Goal: Navigation & Orientation: Find specific page/section

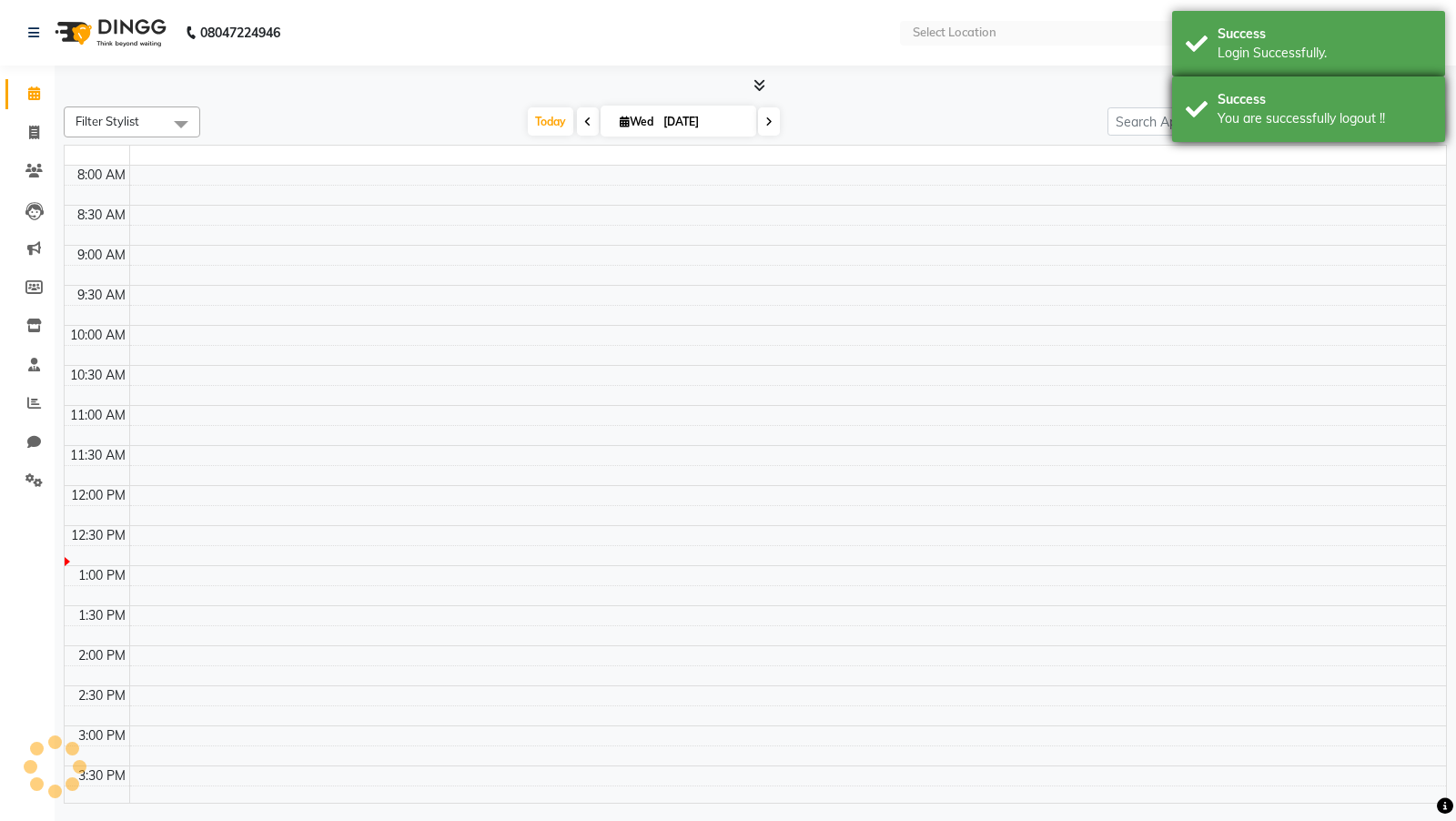
click at [1223, 132] on div "Success You are successfully logout !!" at bounding box center [1308, 109] width 273 height 66
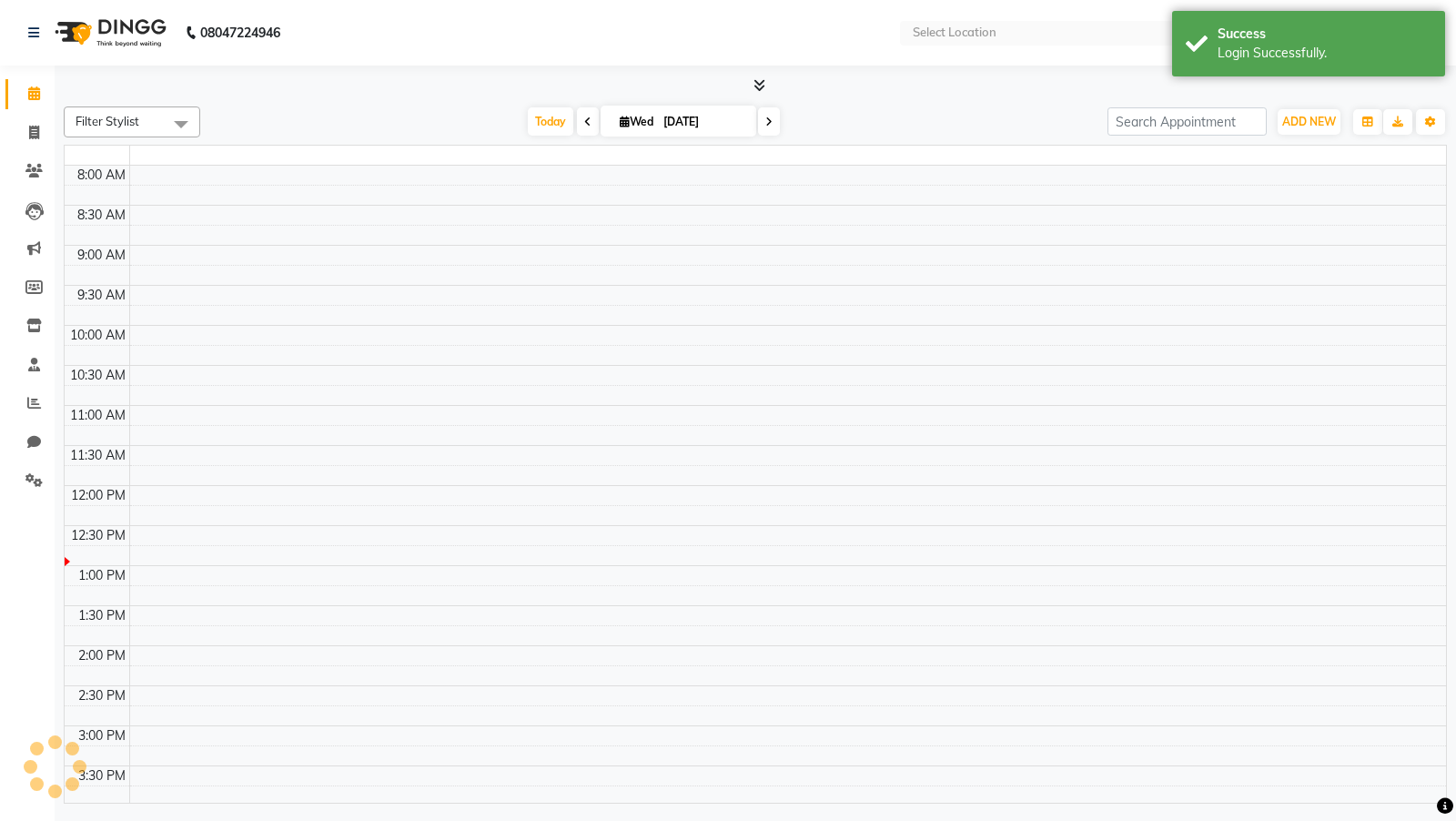
select select "en"
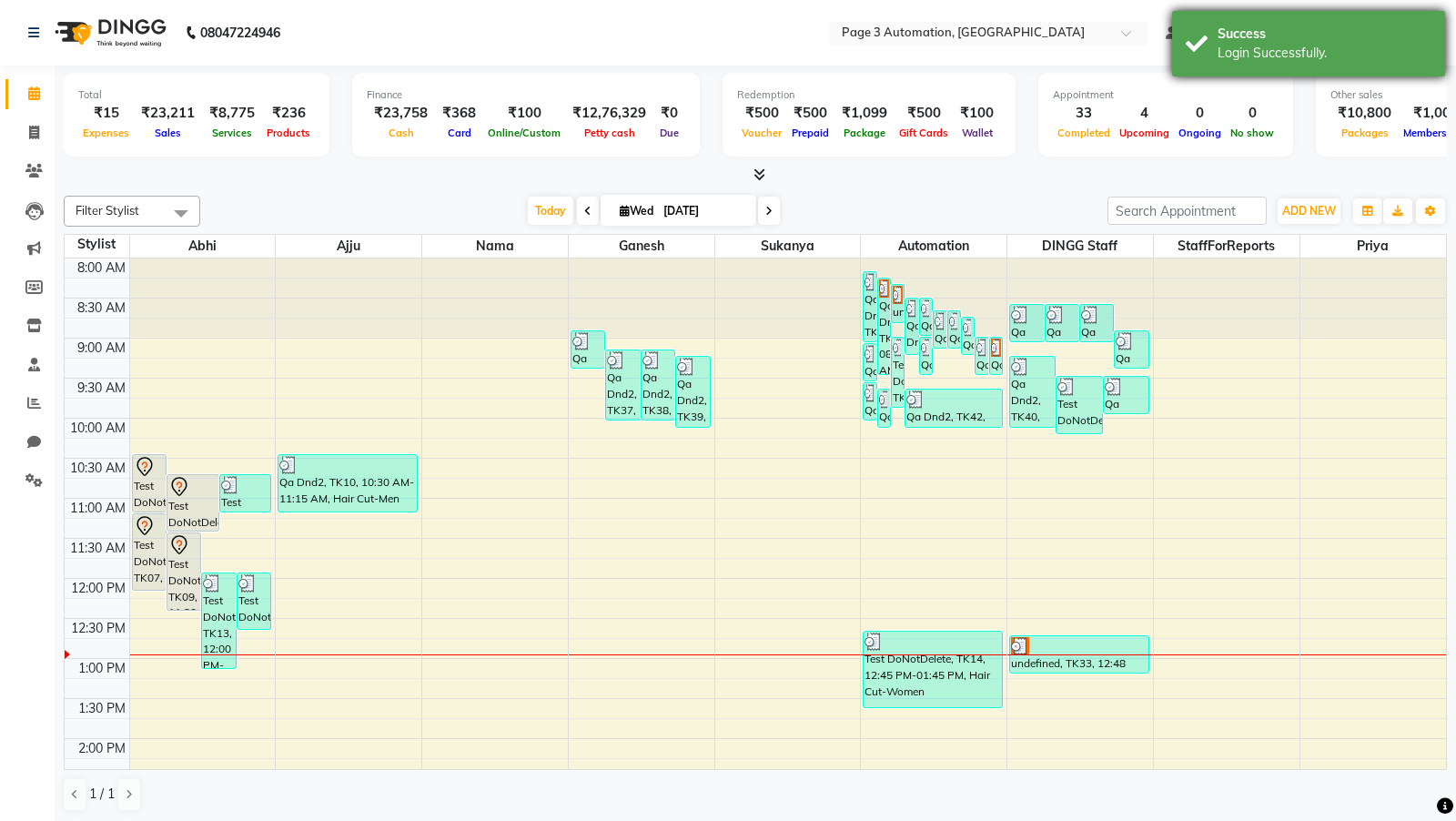
click at [1211, 55] on div "Success Login Successfully." at bounding box center [1308, 44] width 273 height 66
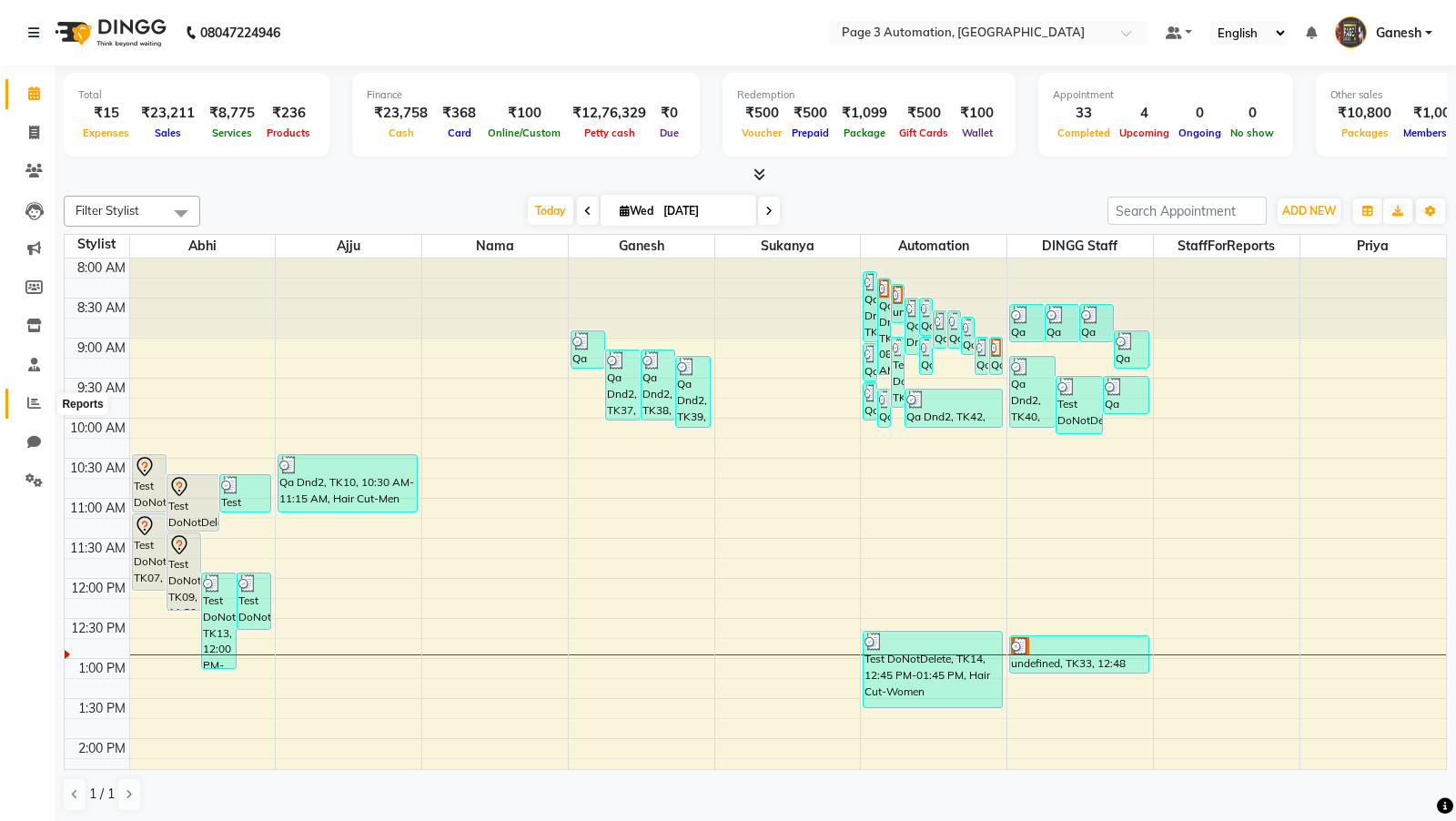
click at [24, 403] on span at bounding box center [34, 403] width 31 height 21
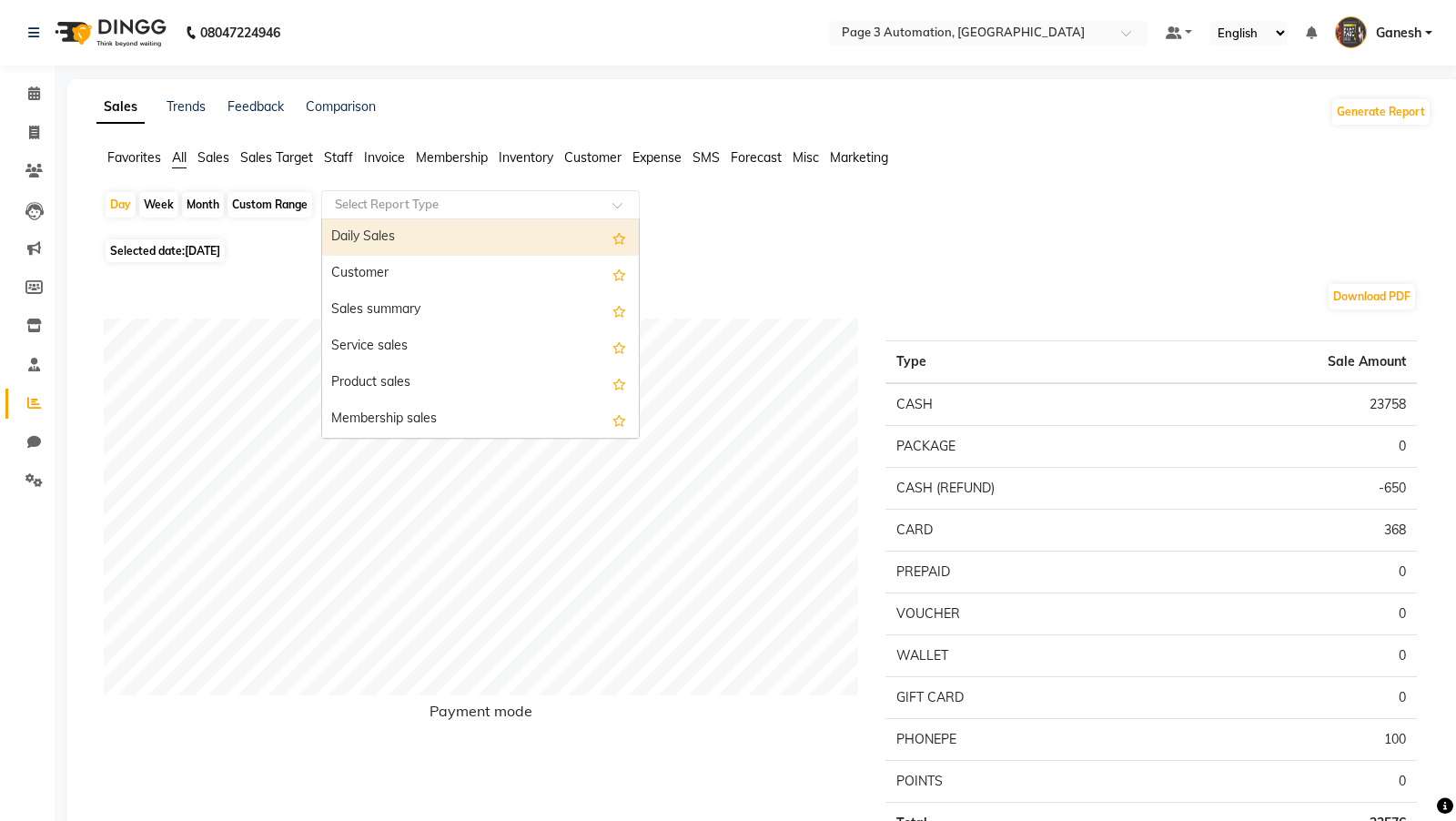
click at [337, 206] on input "text" at bounding box center [462, 205] width 262 height 19
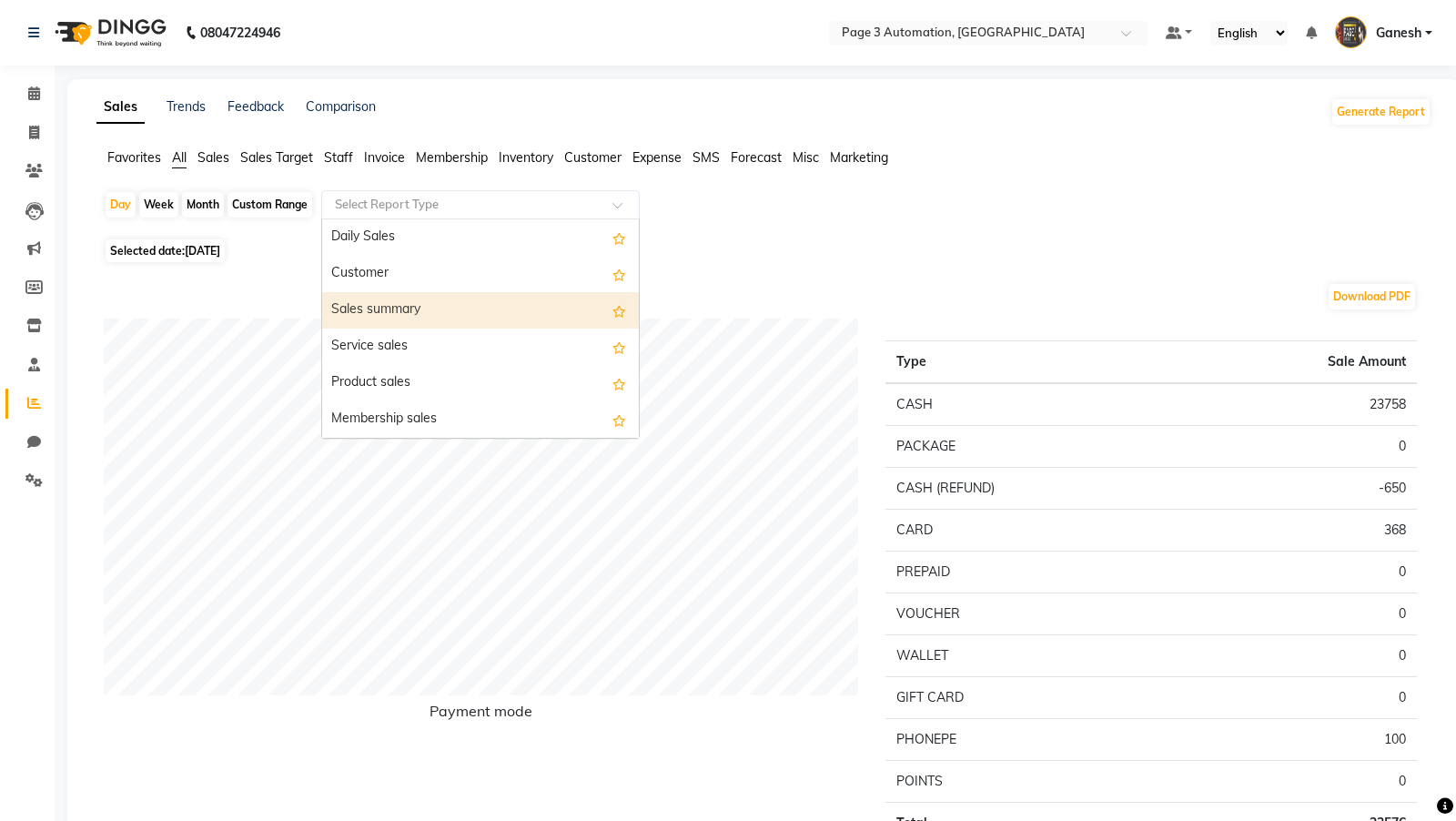
click at [265, 160] on span "Sales Target" at bounding box center [276, 158] width 73 height 17
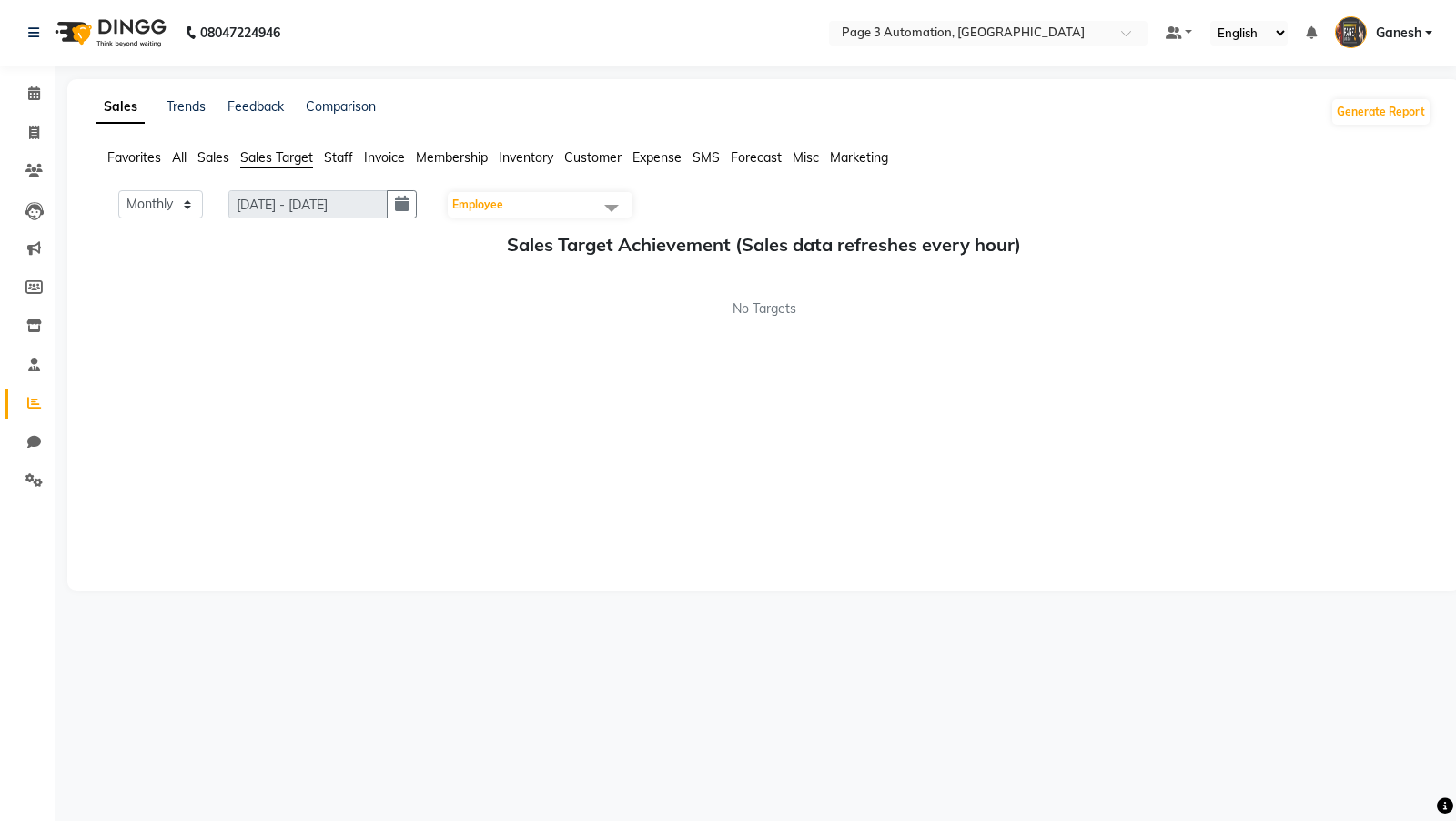
click at [338, 151] on span "Staff" at bounding box center [338, 158] width 29 height 17
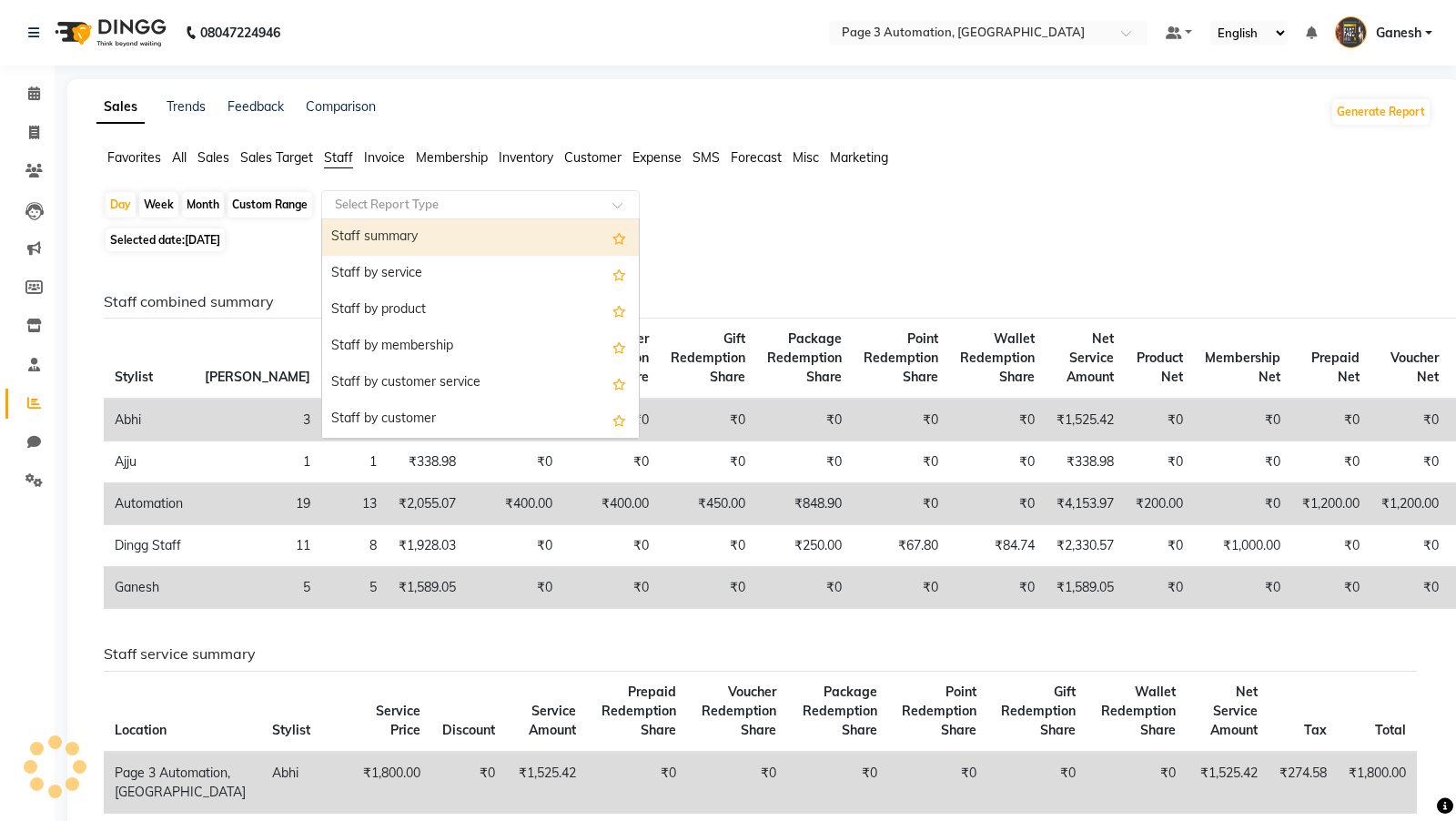
click at [399, 208] on input "text" at bounding box center [462, 205] width 262 height 19
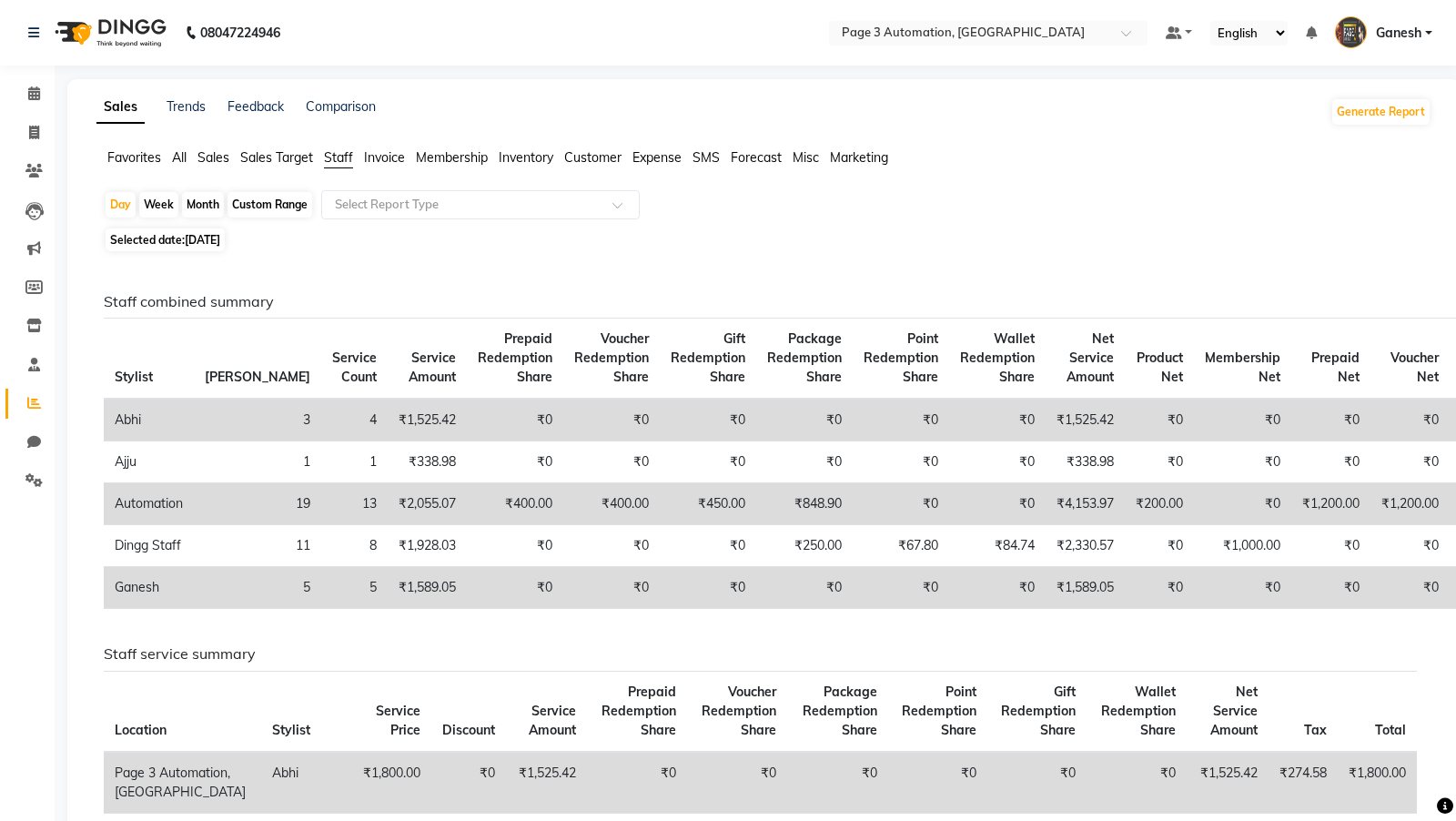
click at [177, 157] on span "All" at bounding box center [180, 158] width 15 height 17
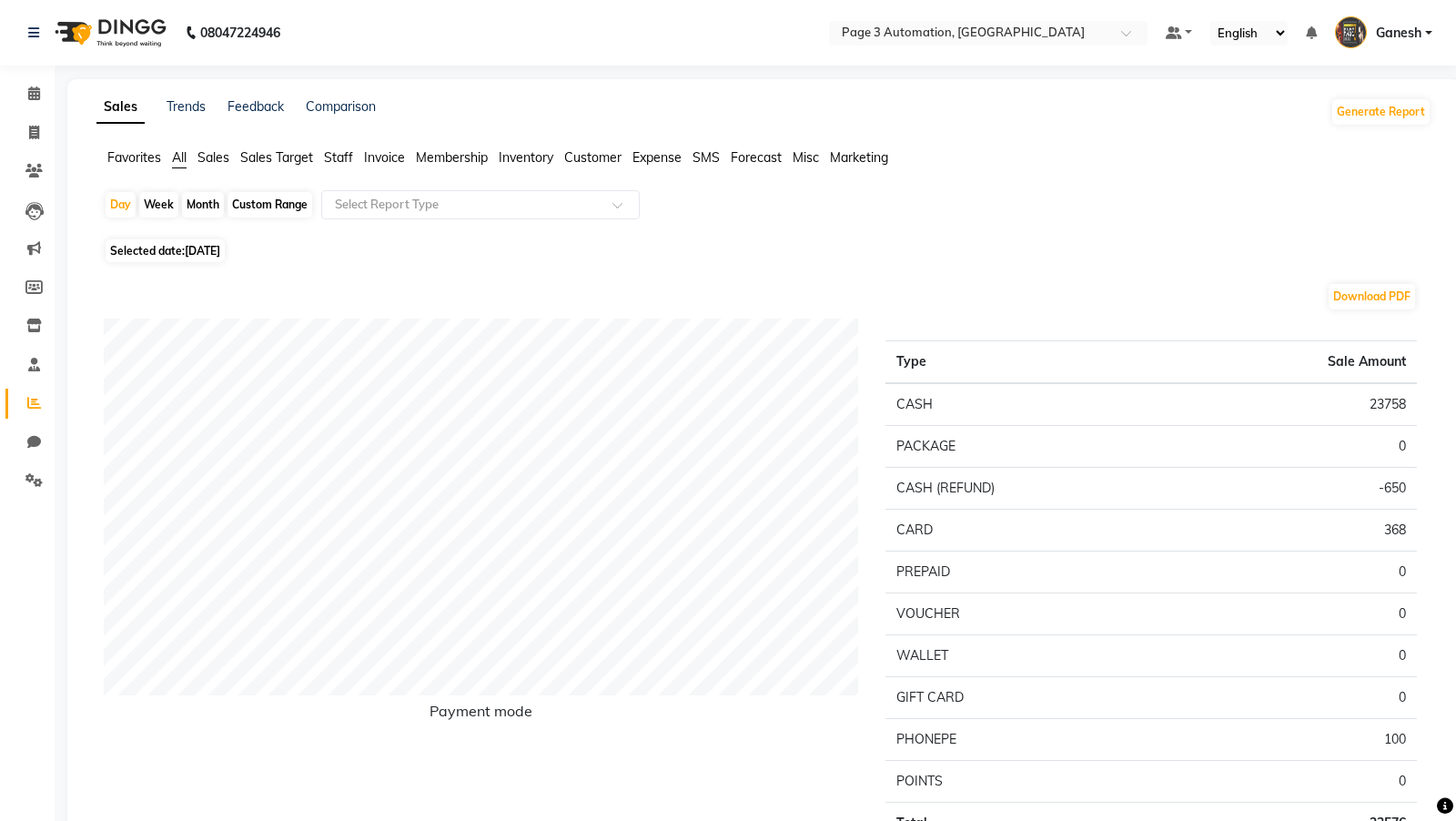
click at [218, 150] on span "Sales" at bounding box center [213, 158] width 31 height 17
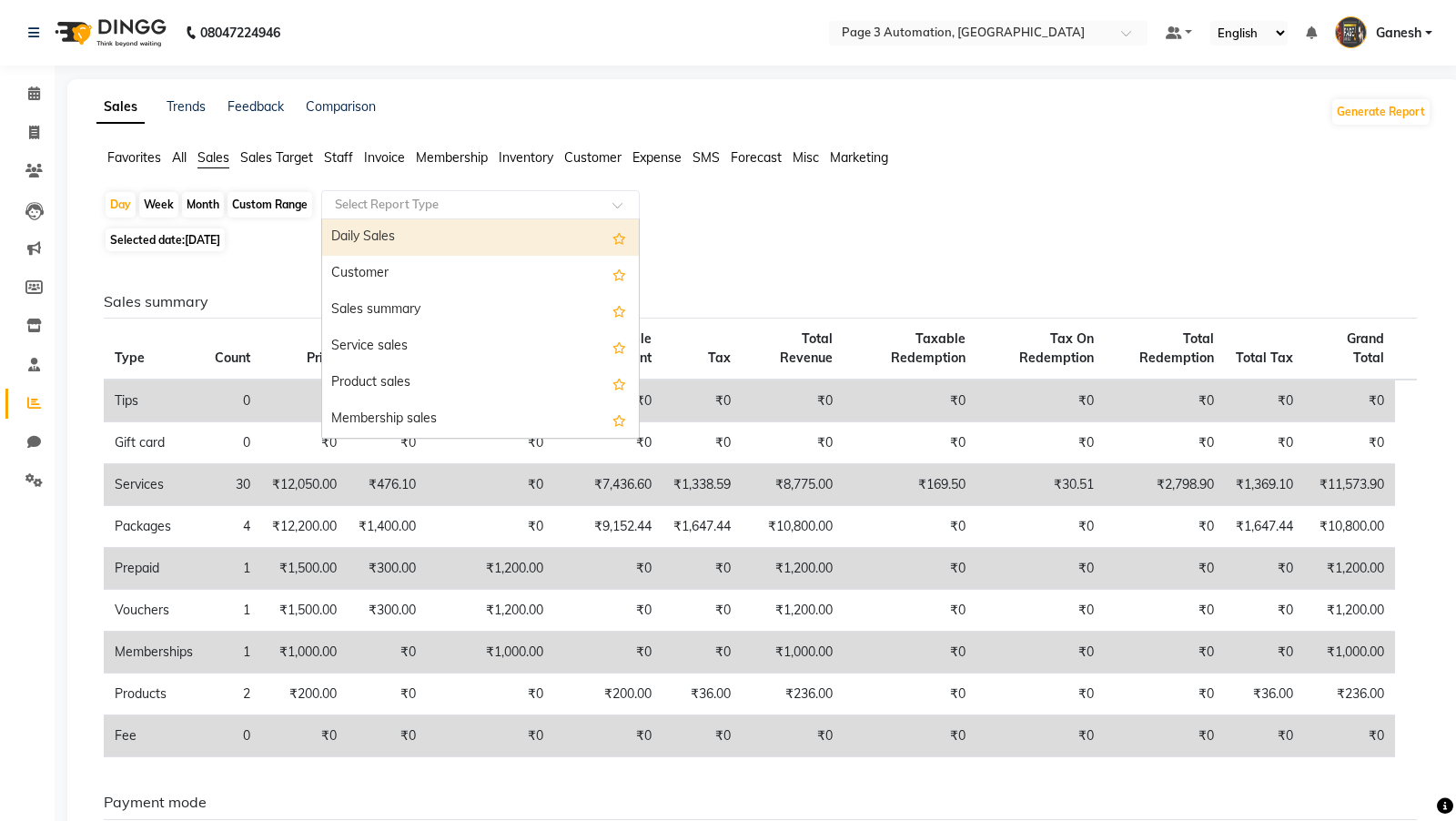
click at [368, 190] on div "Select Report Type" at bounding box center [481, 204] width 319 height 29
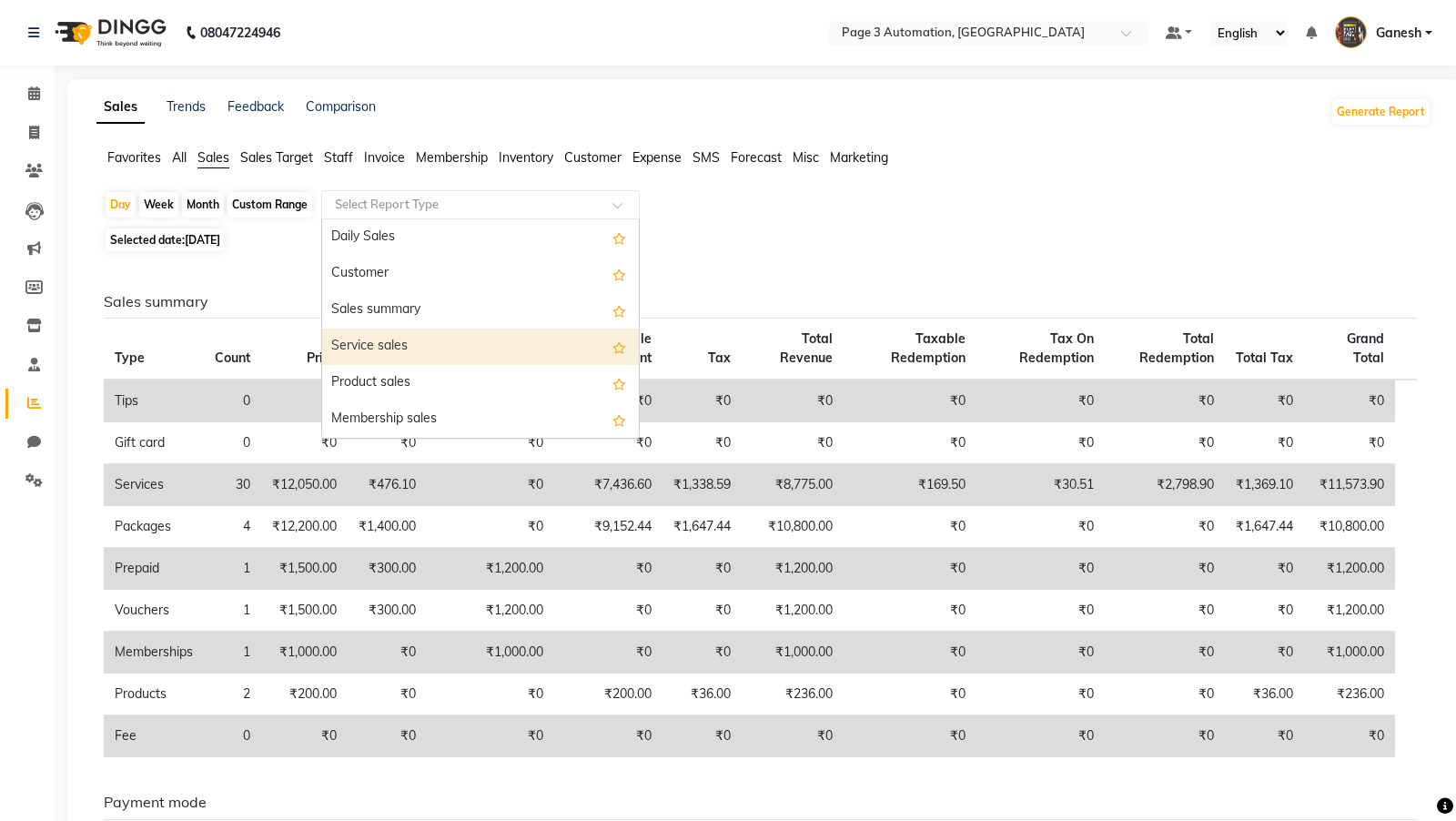
scroll to position [436, 0]
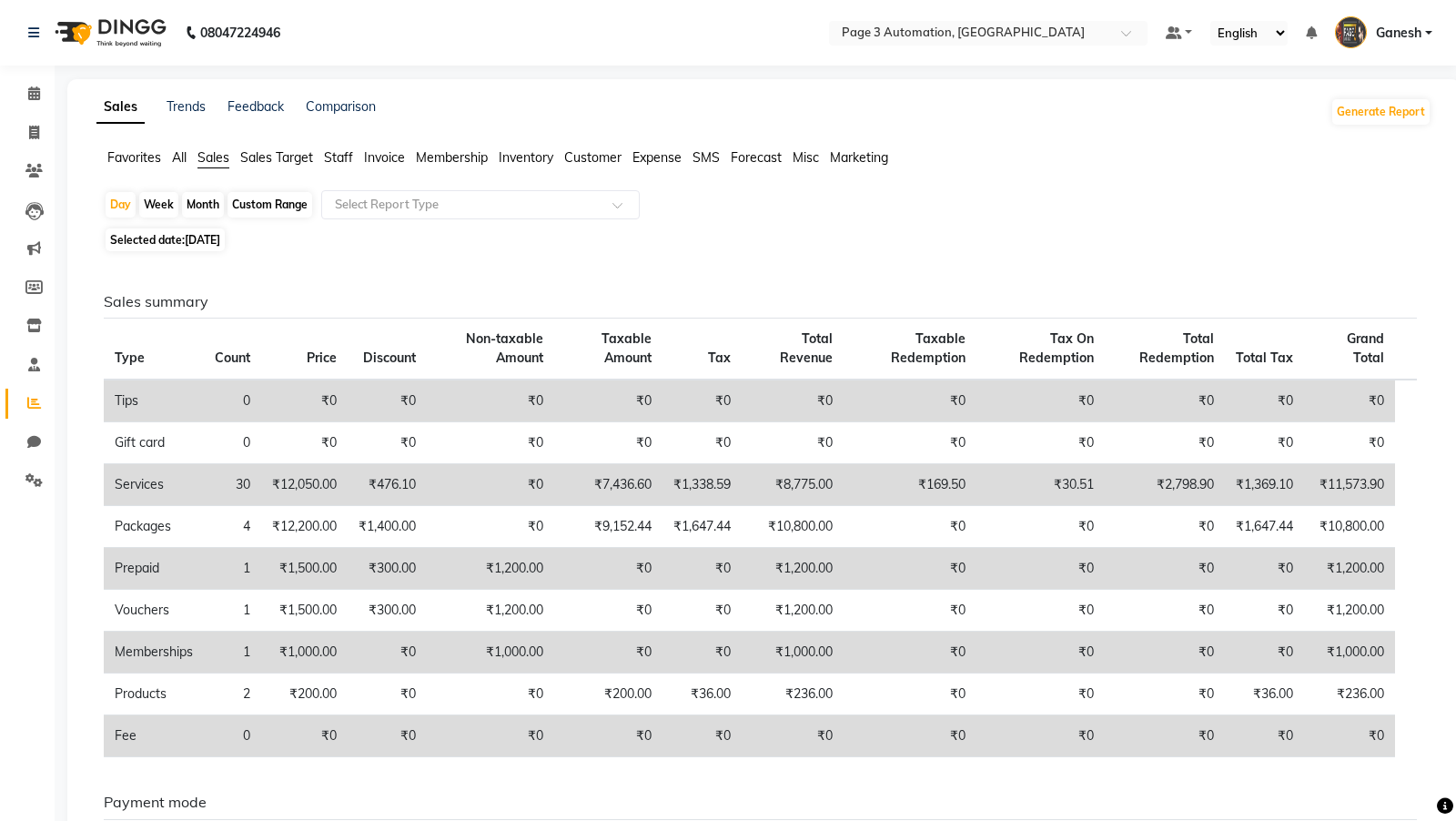
click at [180, 159] on span "All" at bounding box center [180, 158] width 15 height 17
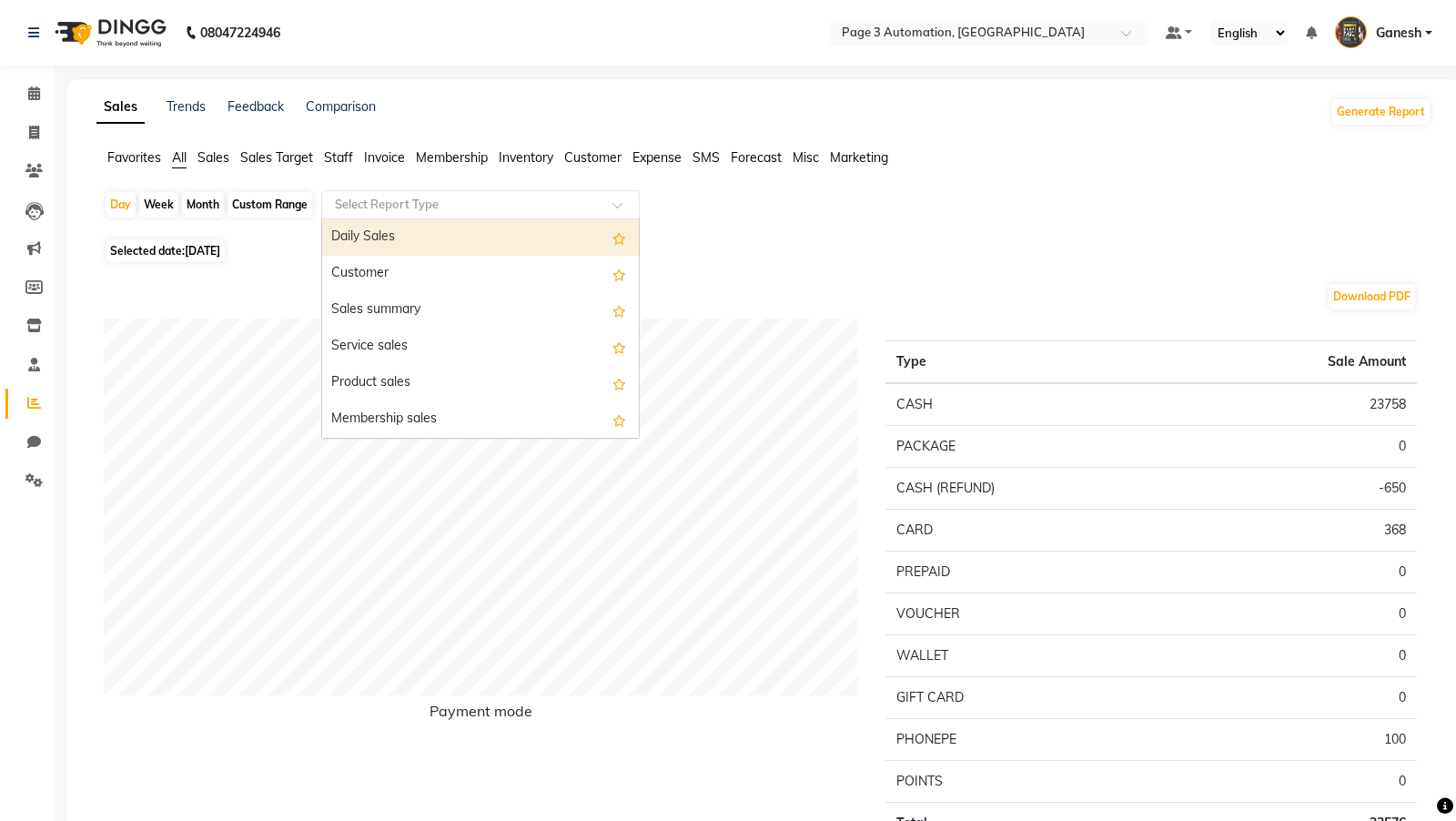
click at [374, 205] on input "text" at bounding box center [462, 205] width 262 height 19
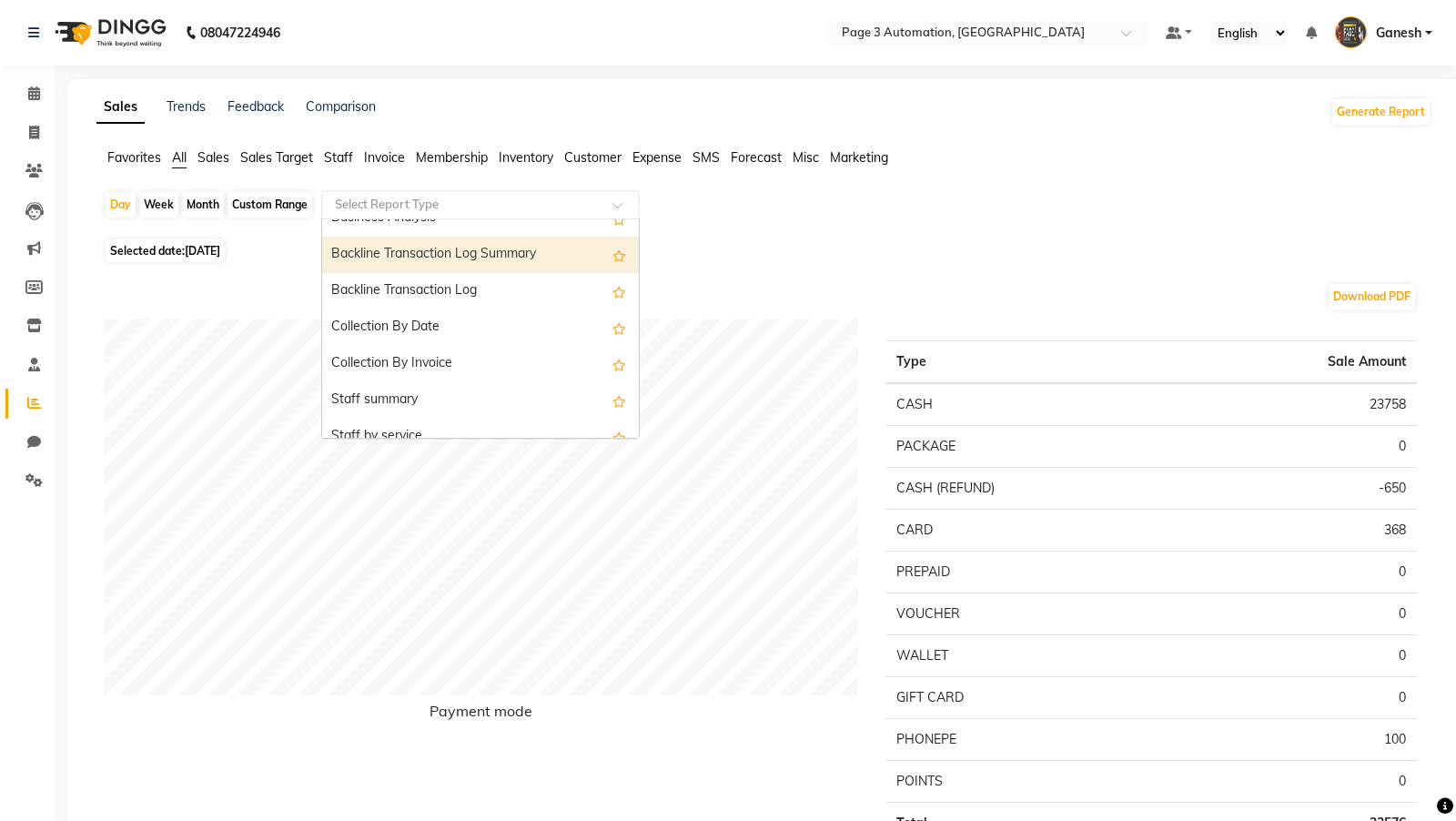
scroll to position [496, 0]
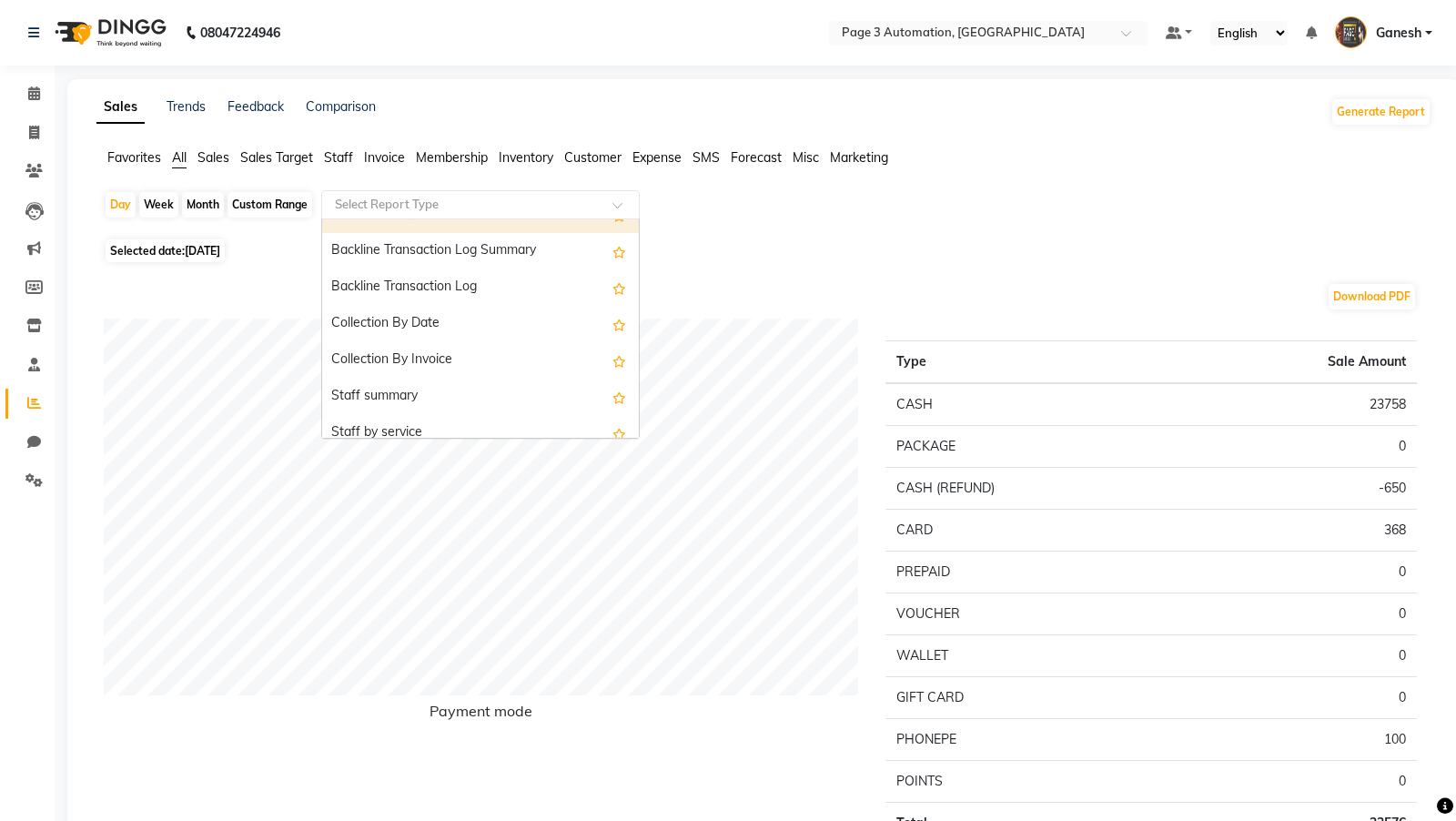
click at [338, 156] on span "Staff" at bounding box center [338, 158] width 29 height 17
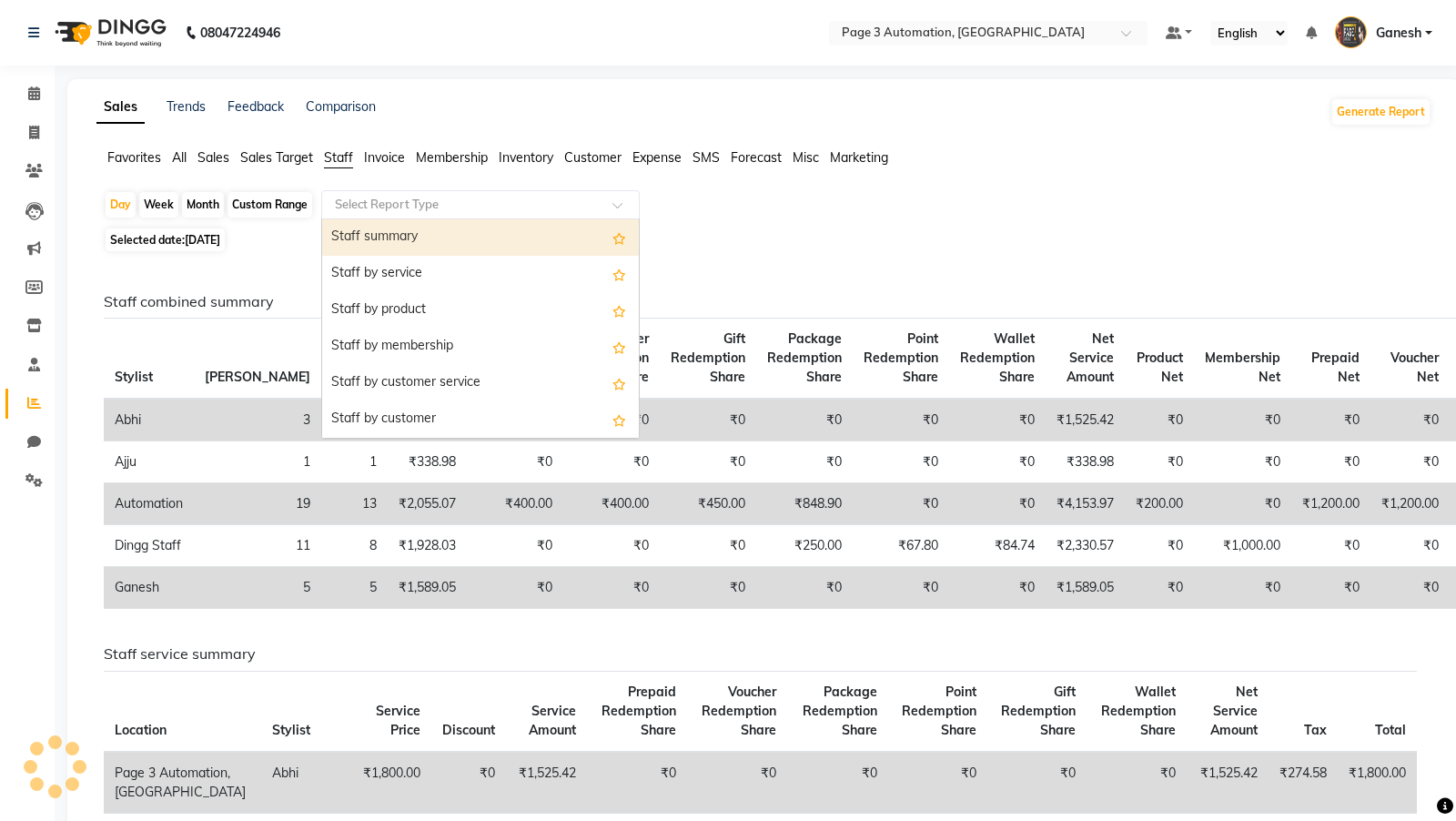
click at [360, 201] on input "text" at bounding box center [462, 205] width 262 height 19
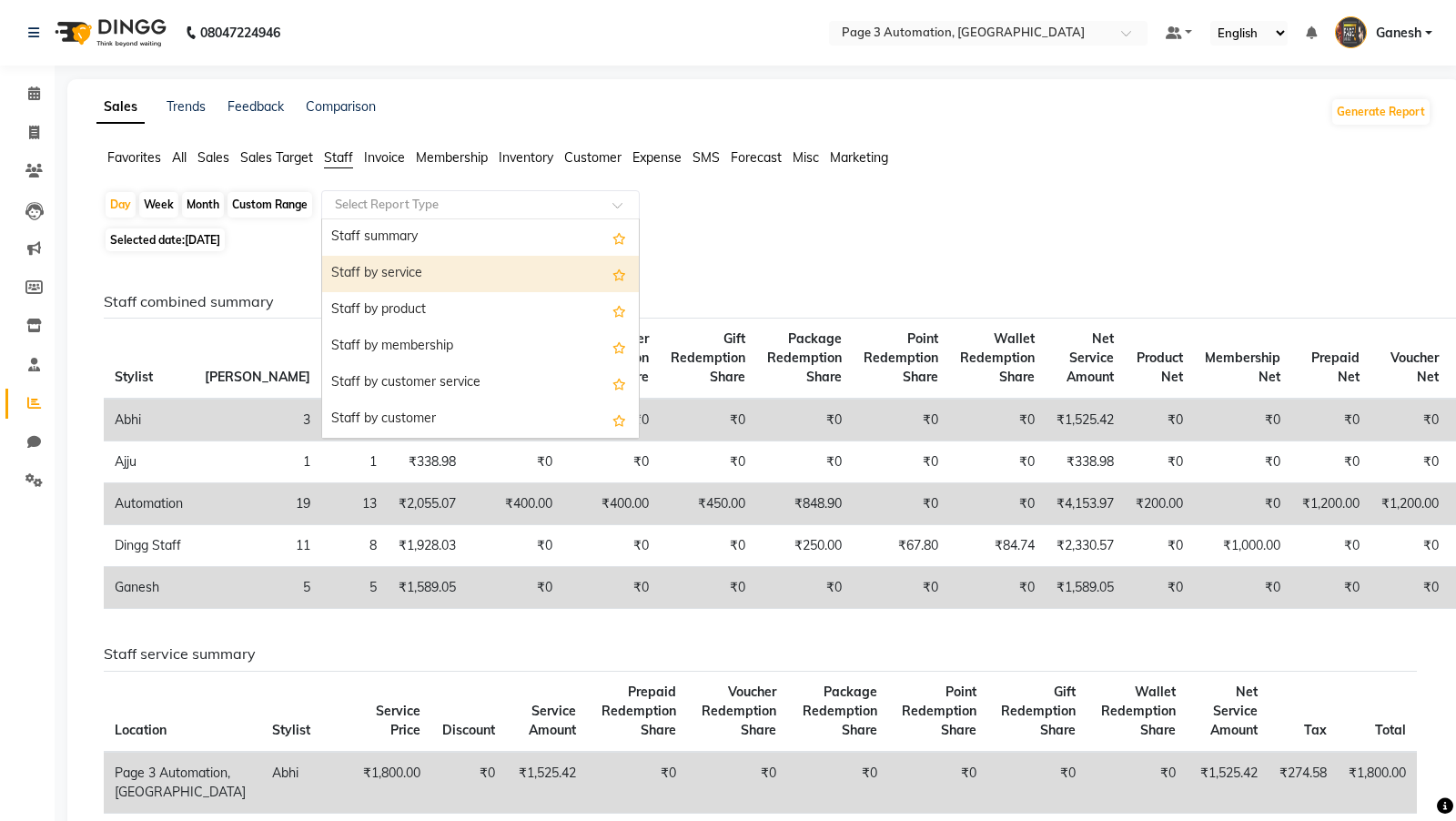
scroll to position [582, 0]
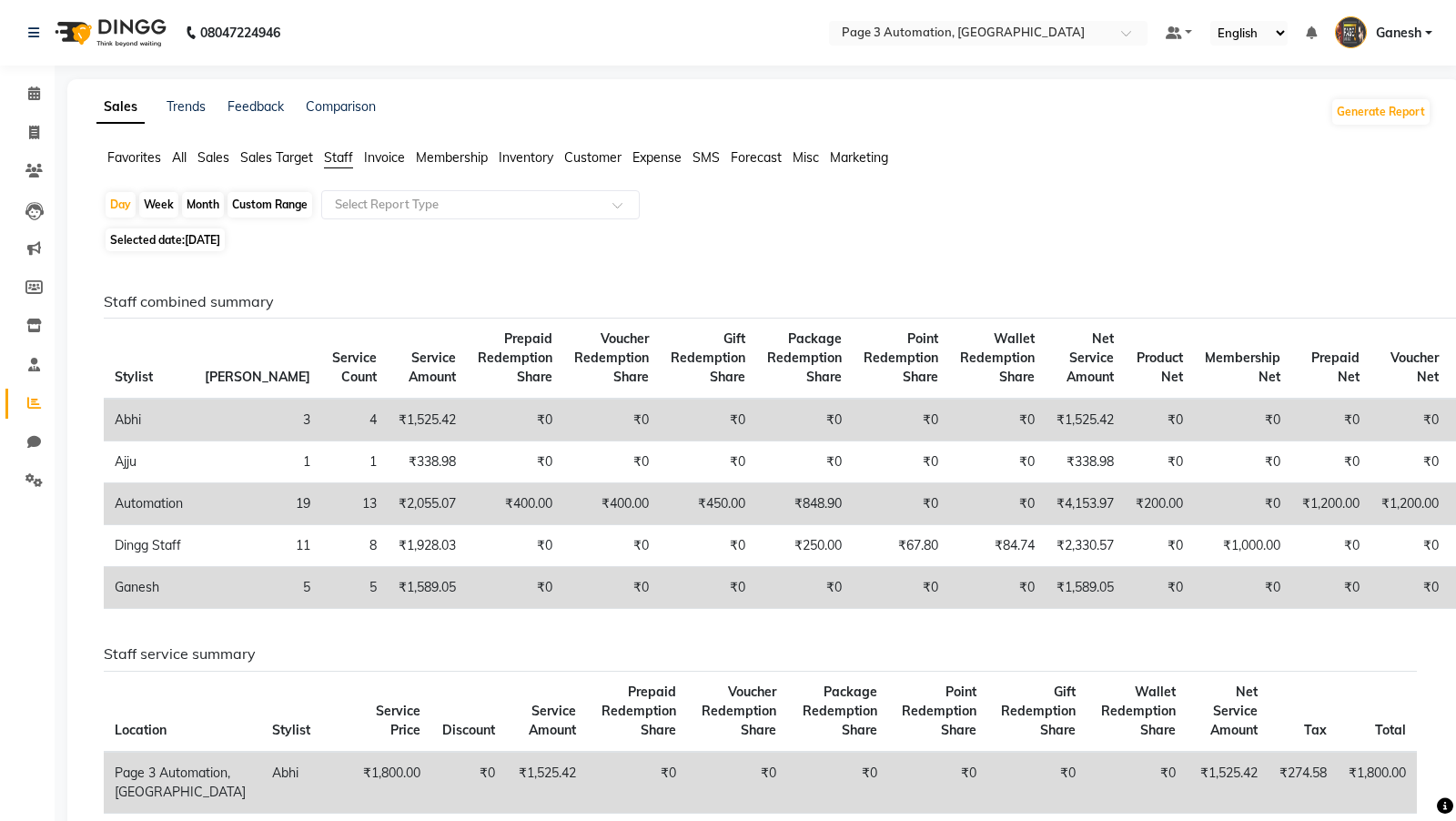
click at [182, 158] on span "All" at bounding box center [180, 158] width 15 height 17
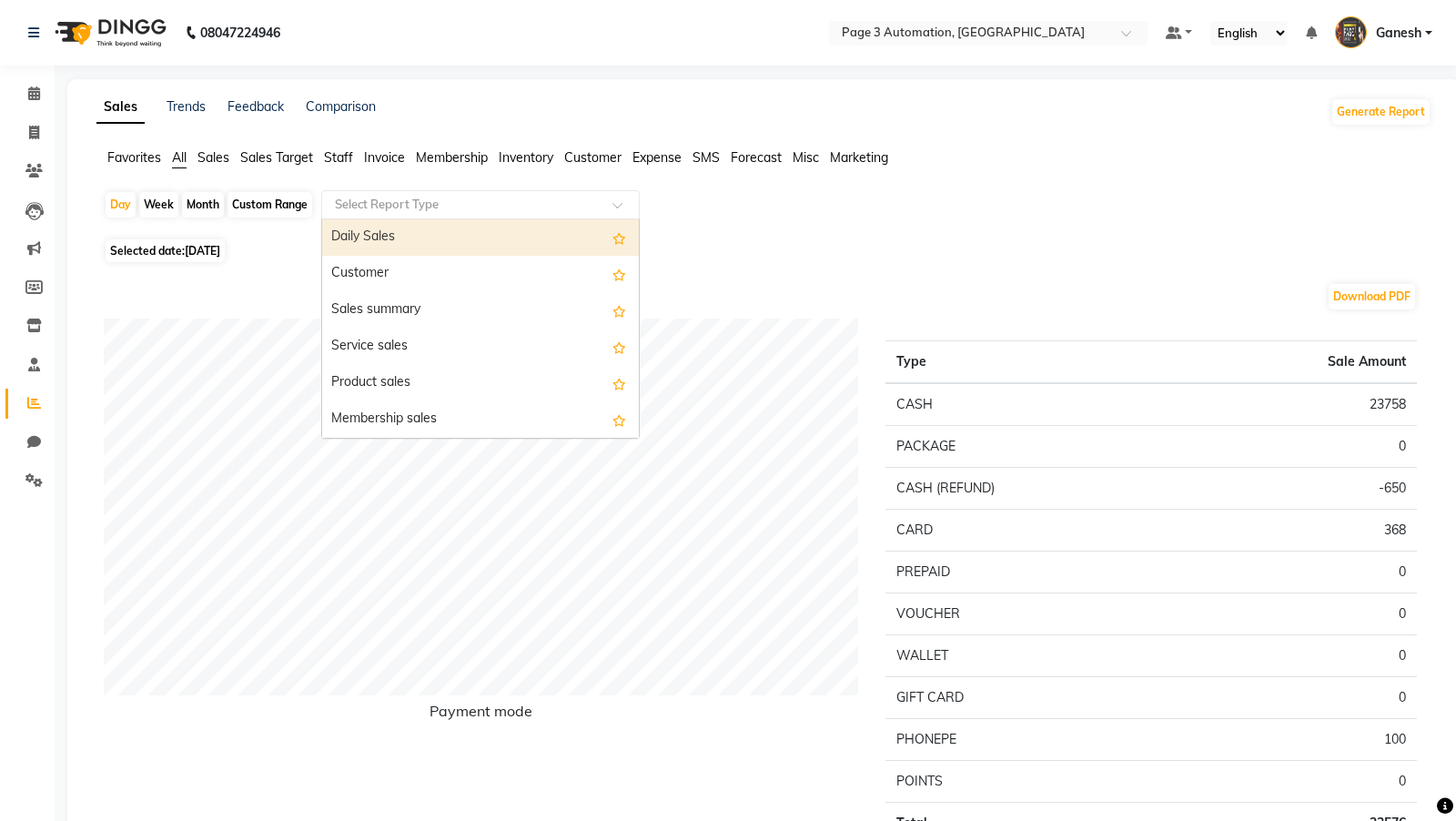
click at [456, 206] on input "text" at bounding box center [462, 205] width 262 height 19
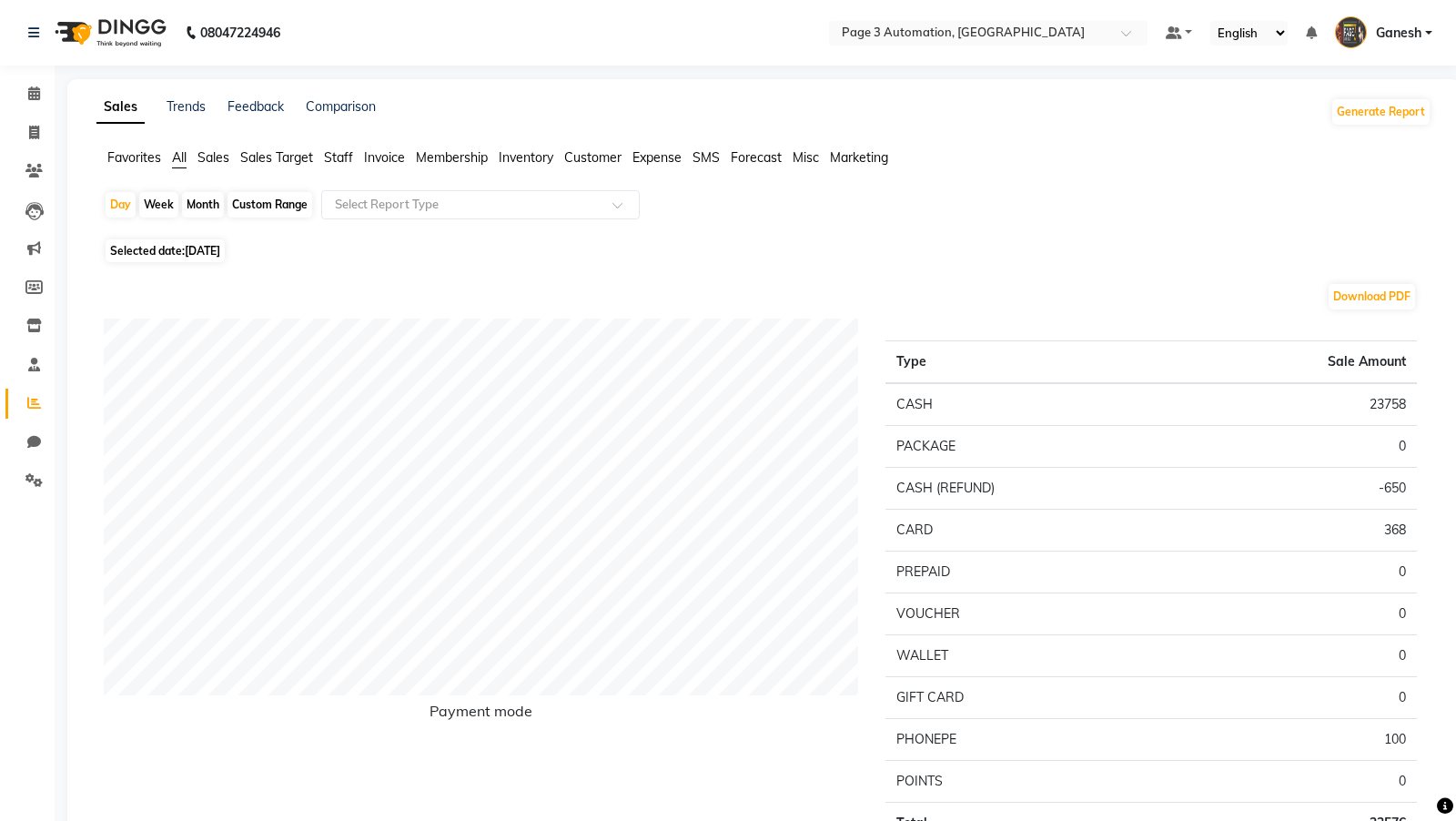
click at [378, 156] on span "Invoice" at bounding box center [384, 158] width 41 height 17
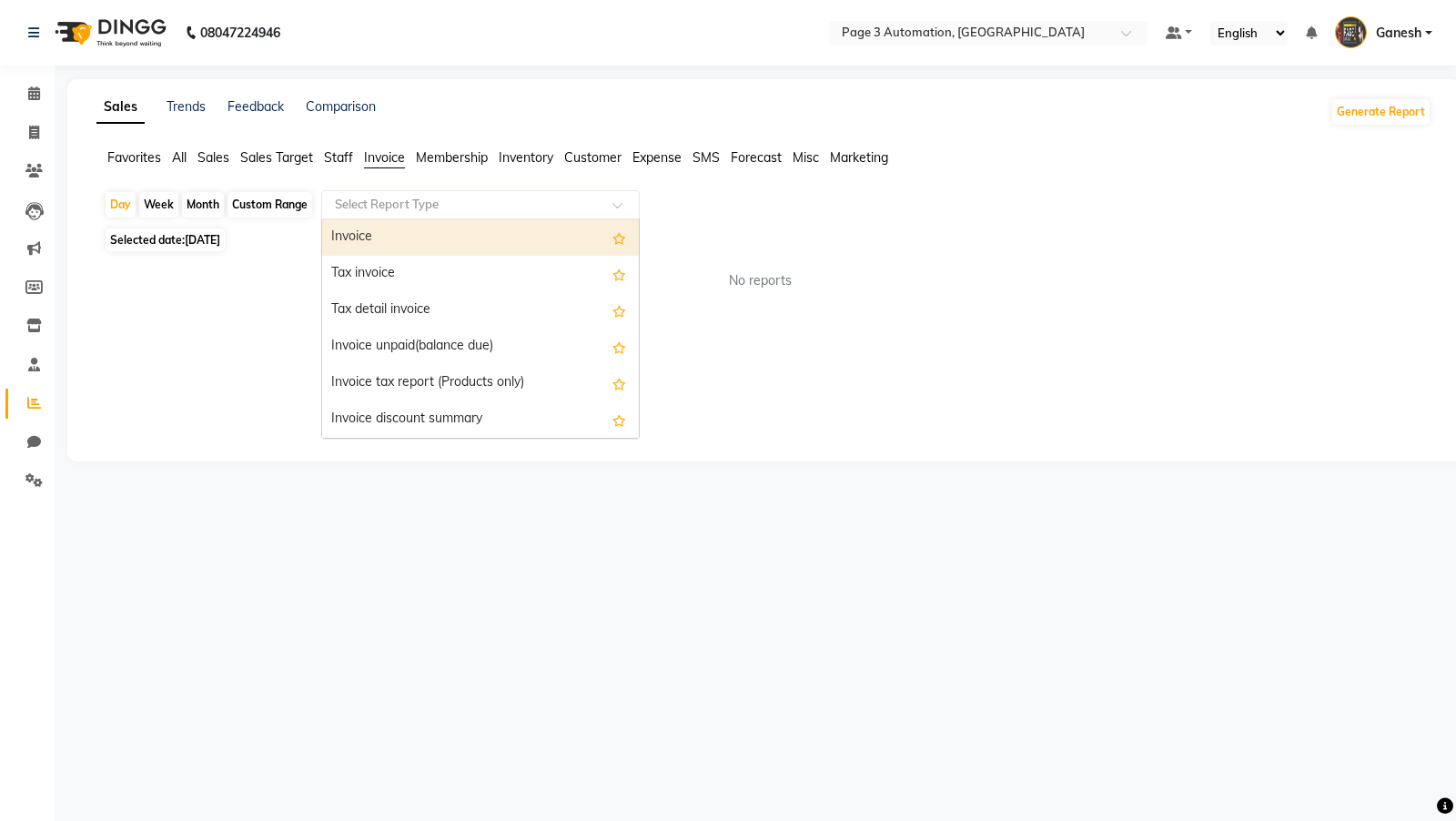
click at [378, 193] on div "Select Report Type" at bounding box center [481, 204] width 319 height 29
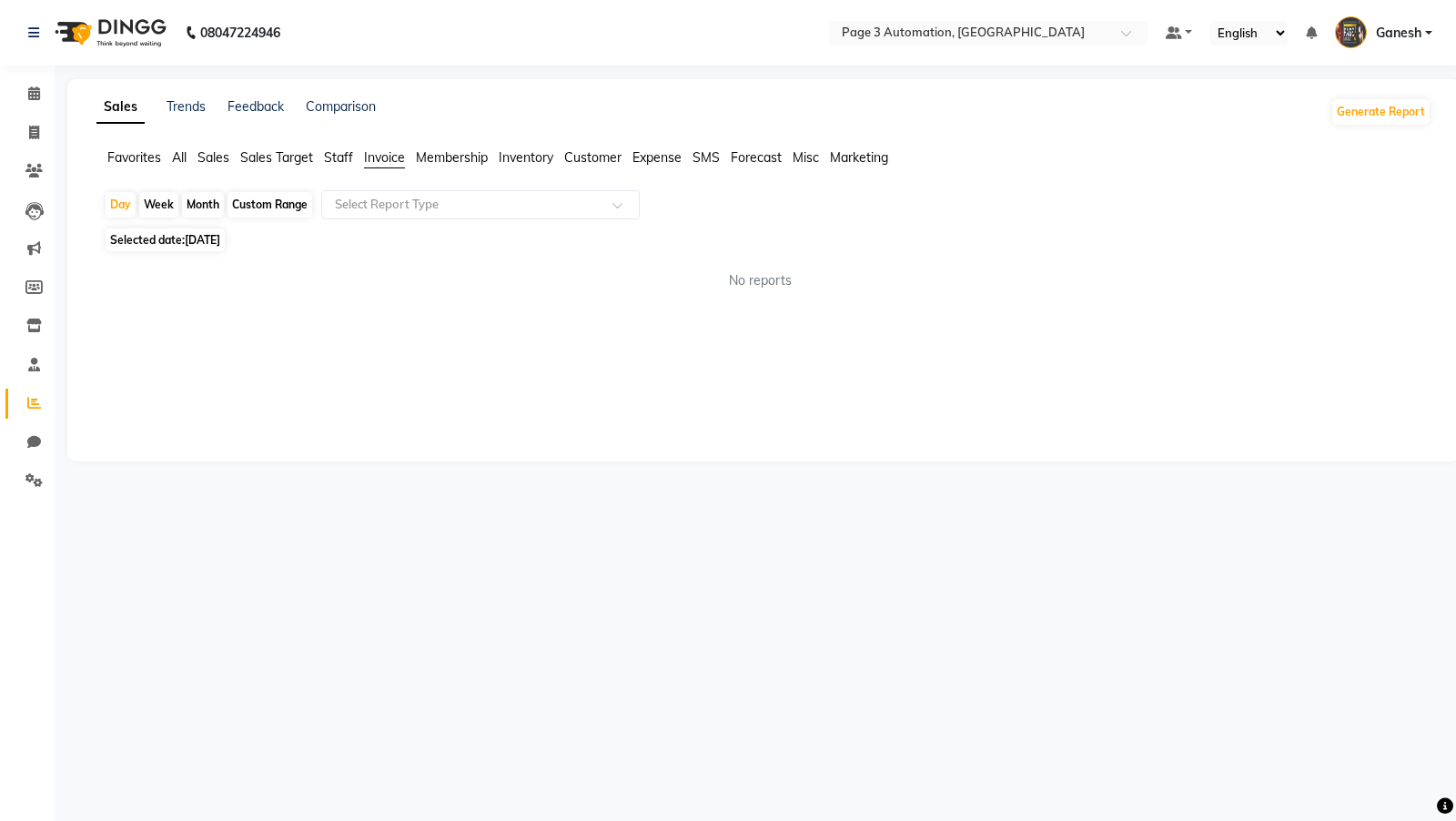
click at [173, 154] on span "All" at bounding box center [180, 158] width 15 height 17
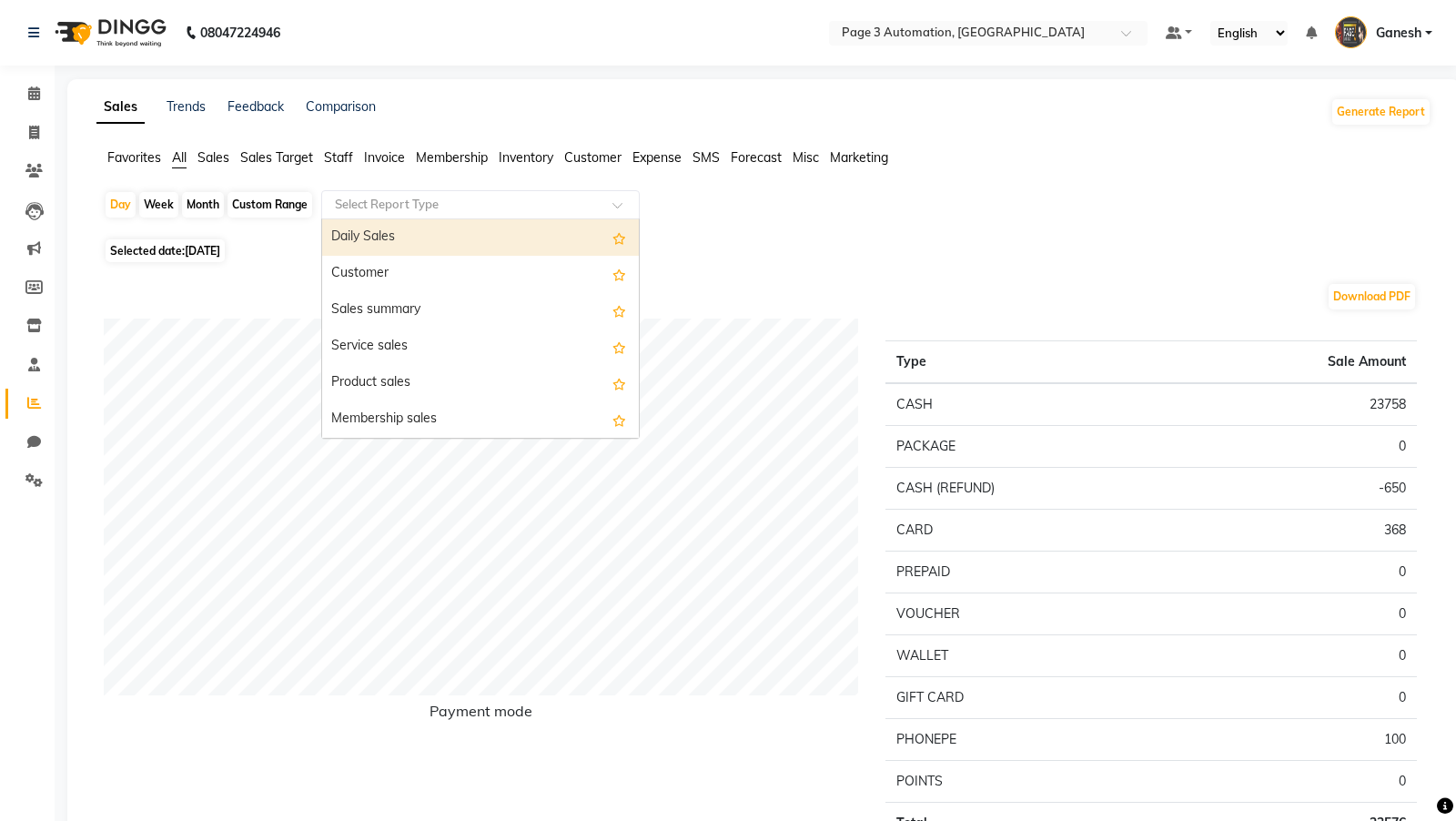
click at [368, 200] on input "text" at bounding box center [462, 205] width 262 height 19
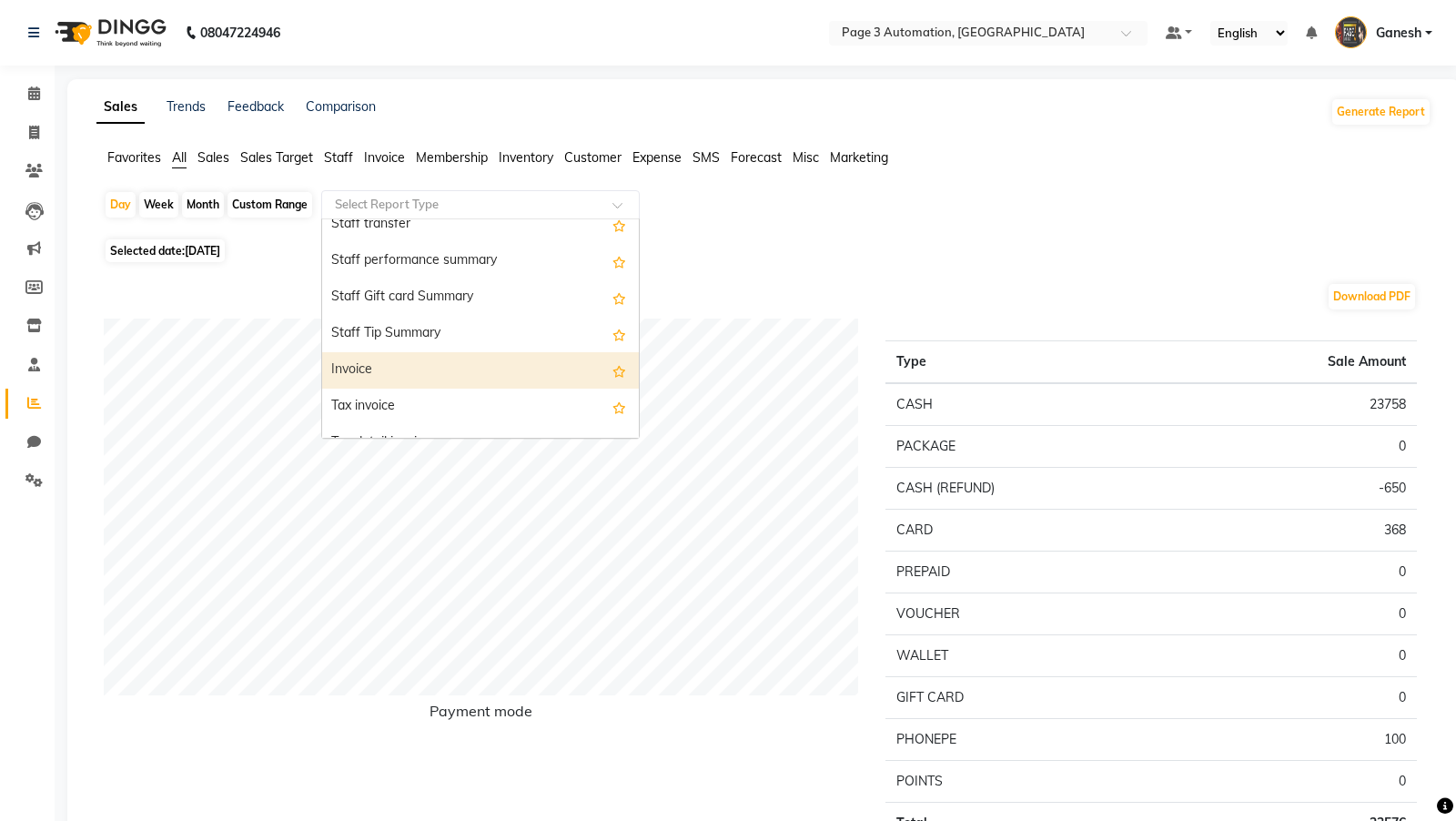
scroll to position [0, 0]
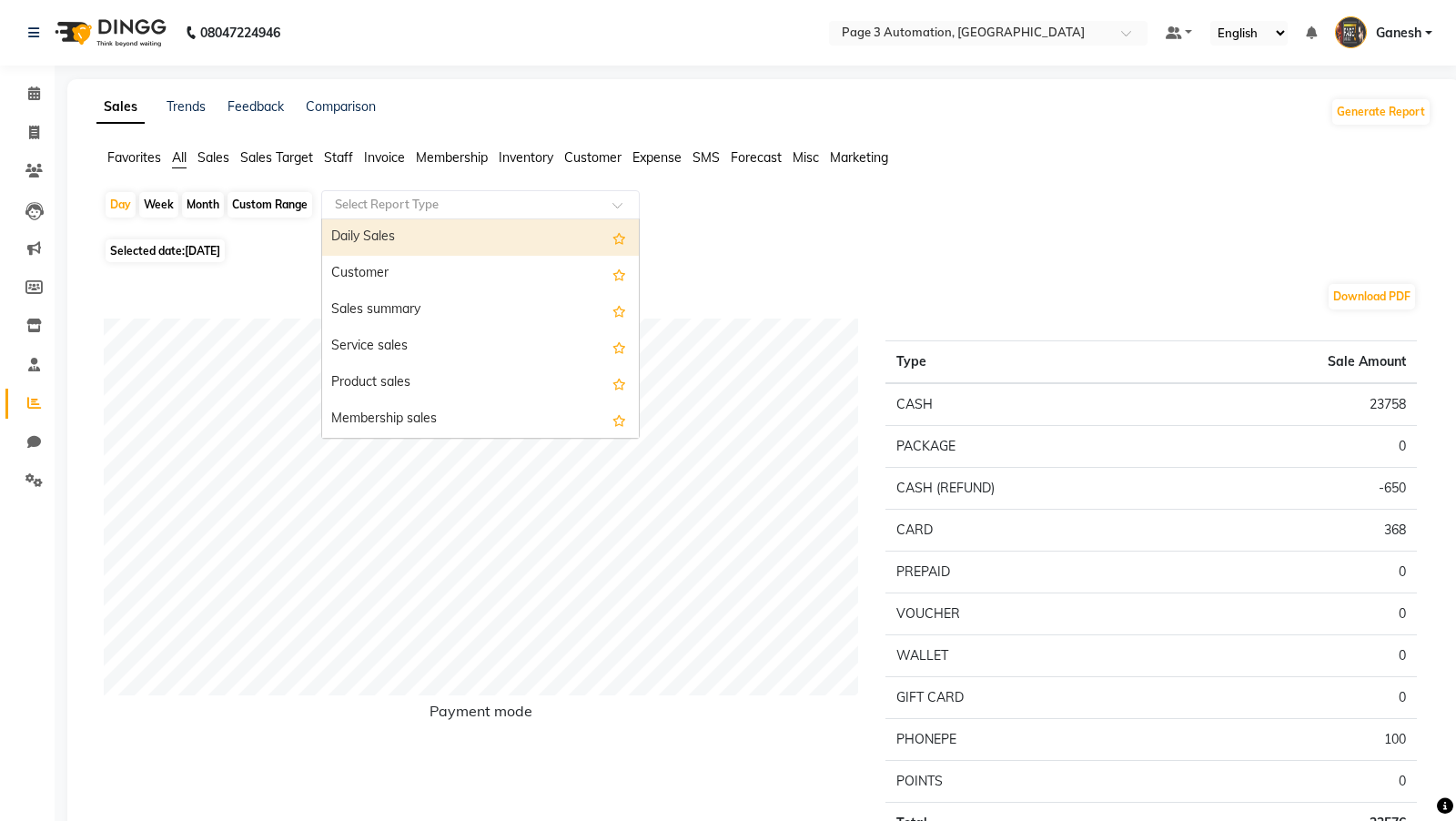
click at [449, 158] on span "Membership" at bounding box center [452, 158] width 72 height 17
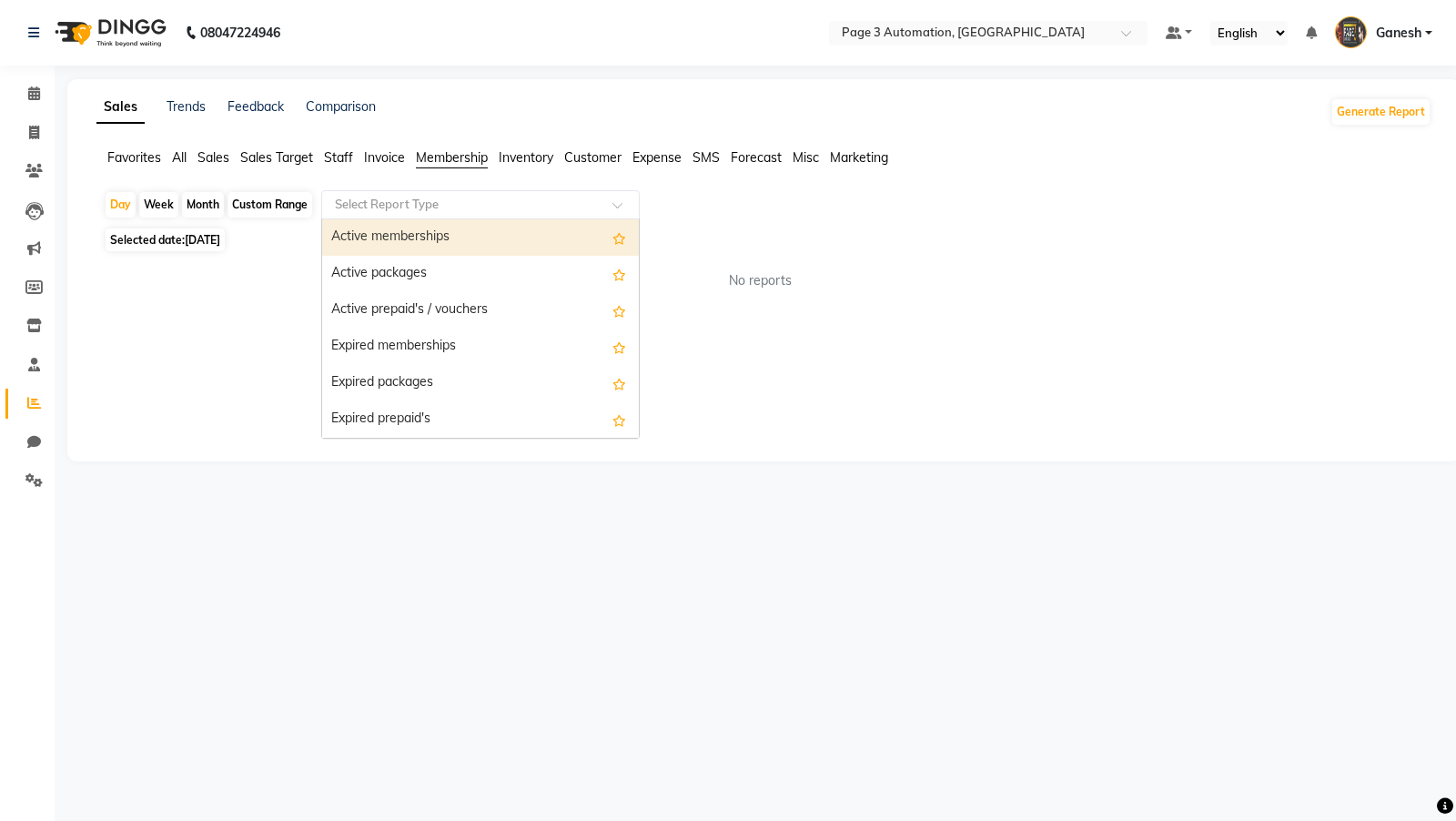
click at [409, 200] on input "text" at bounding box center [462, 205] width 262 height 19
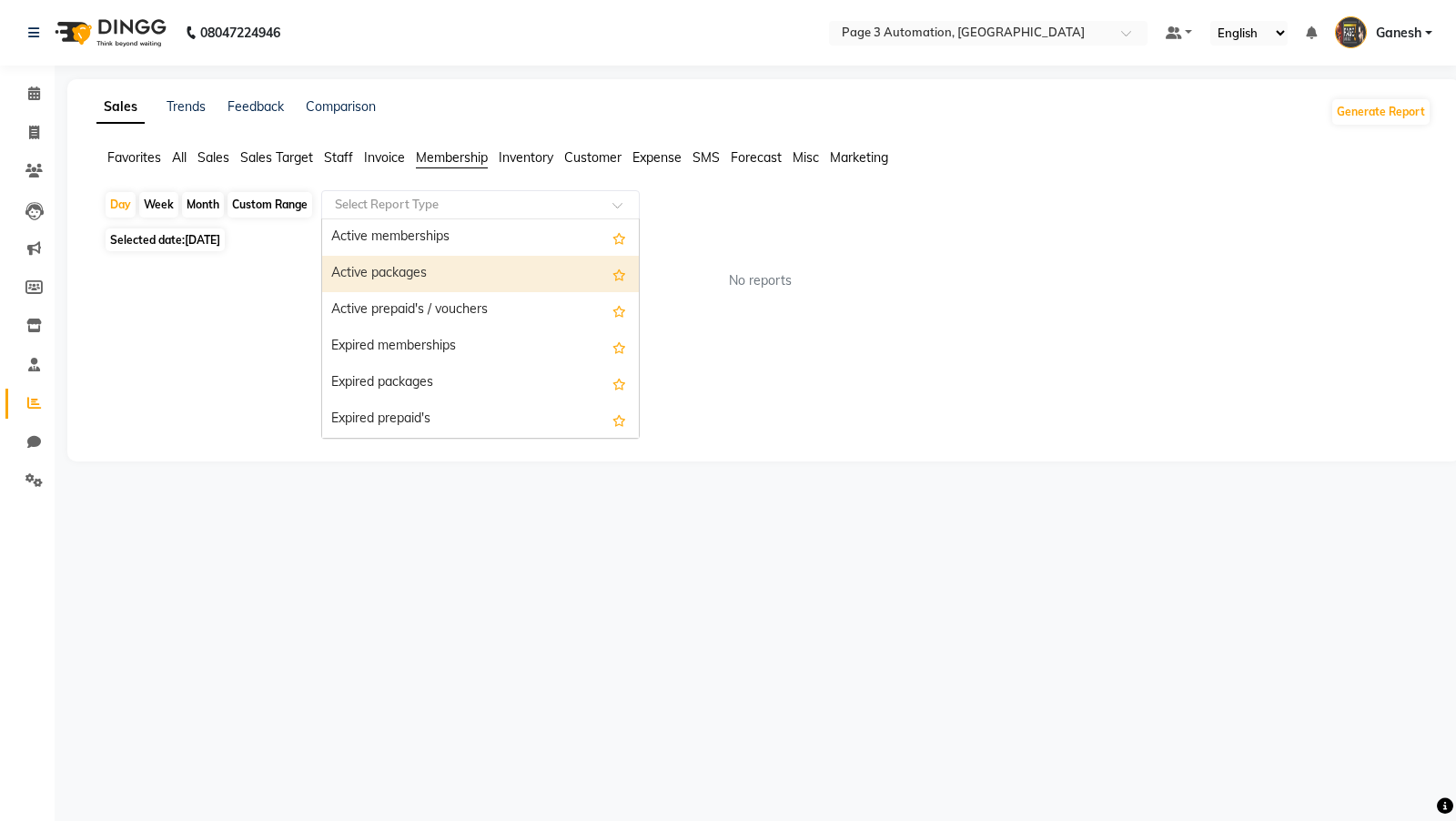
click at [212, 153] on span "Sales" at bounding box center [213, 158] width 31 height 17
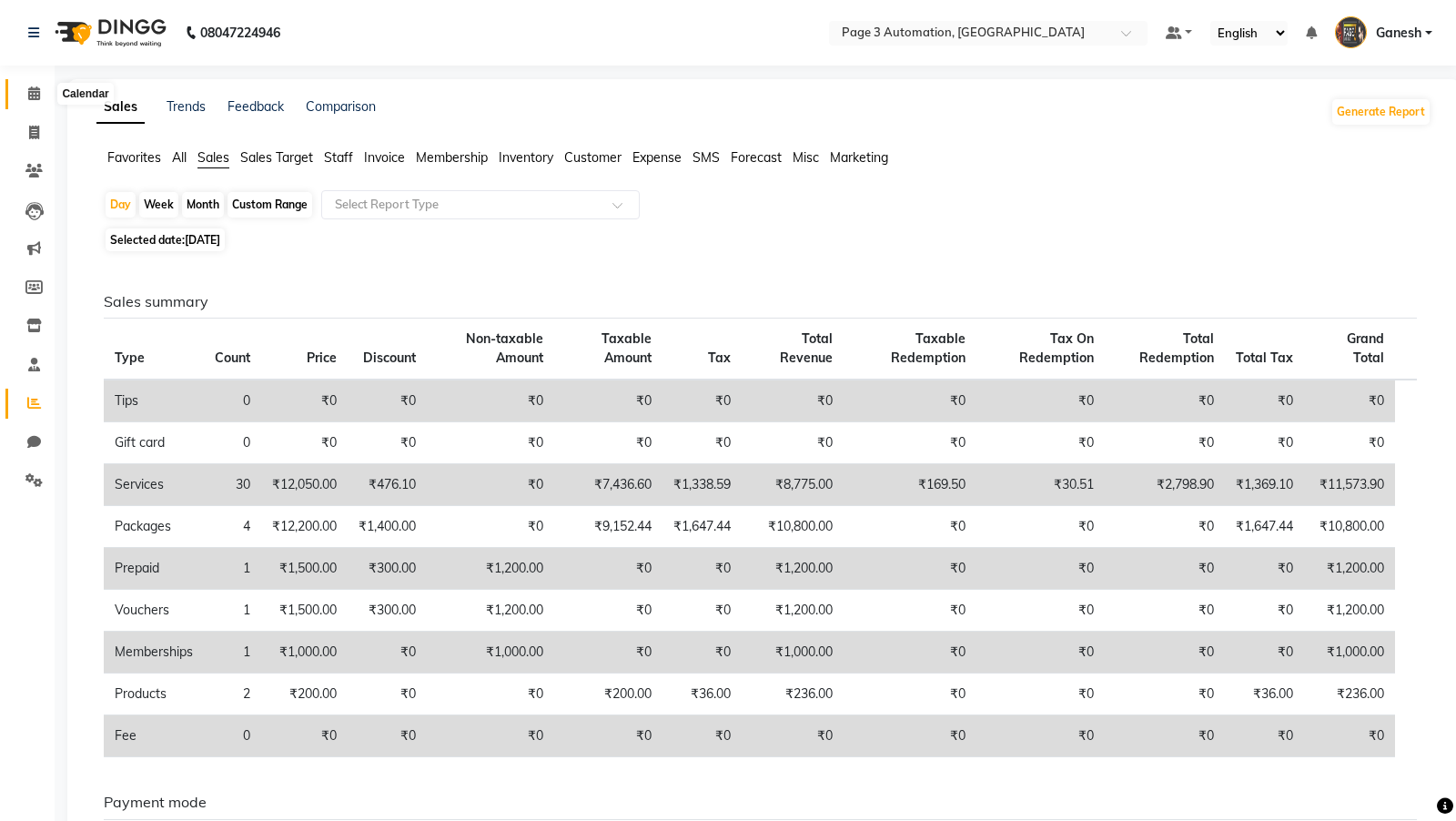
click at [31, 96] on icon at bounding box center [33, 93] width 12 height 14
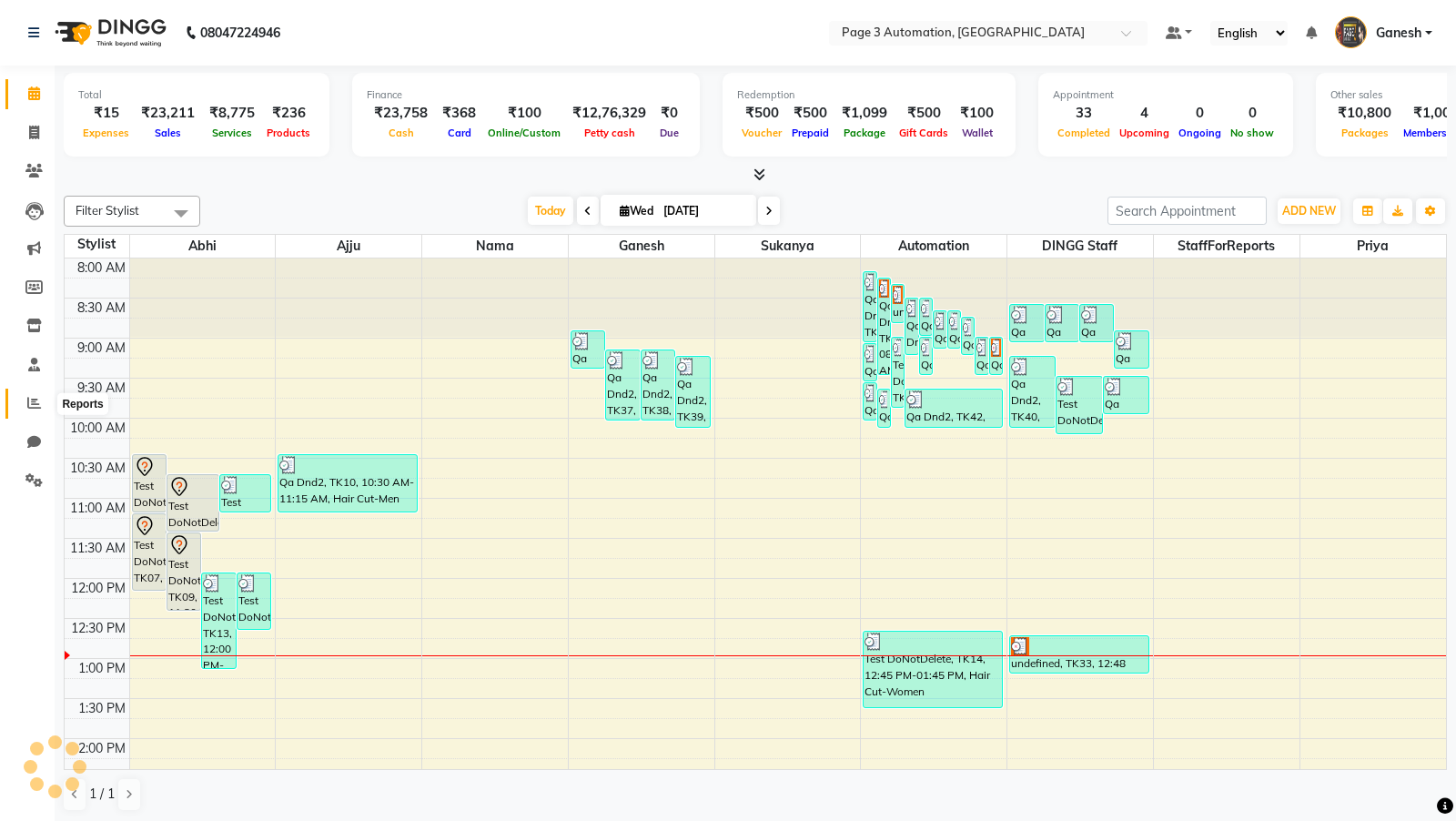
click at [28, 409] on icon at bounding box center [33, 402] width 14 height 14
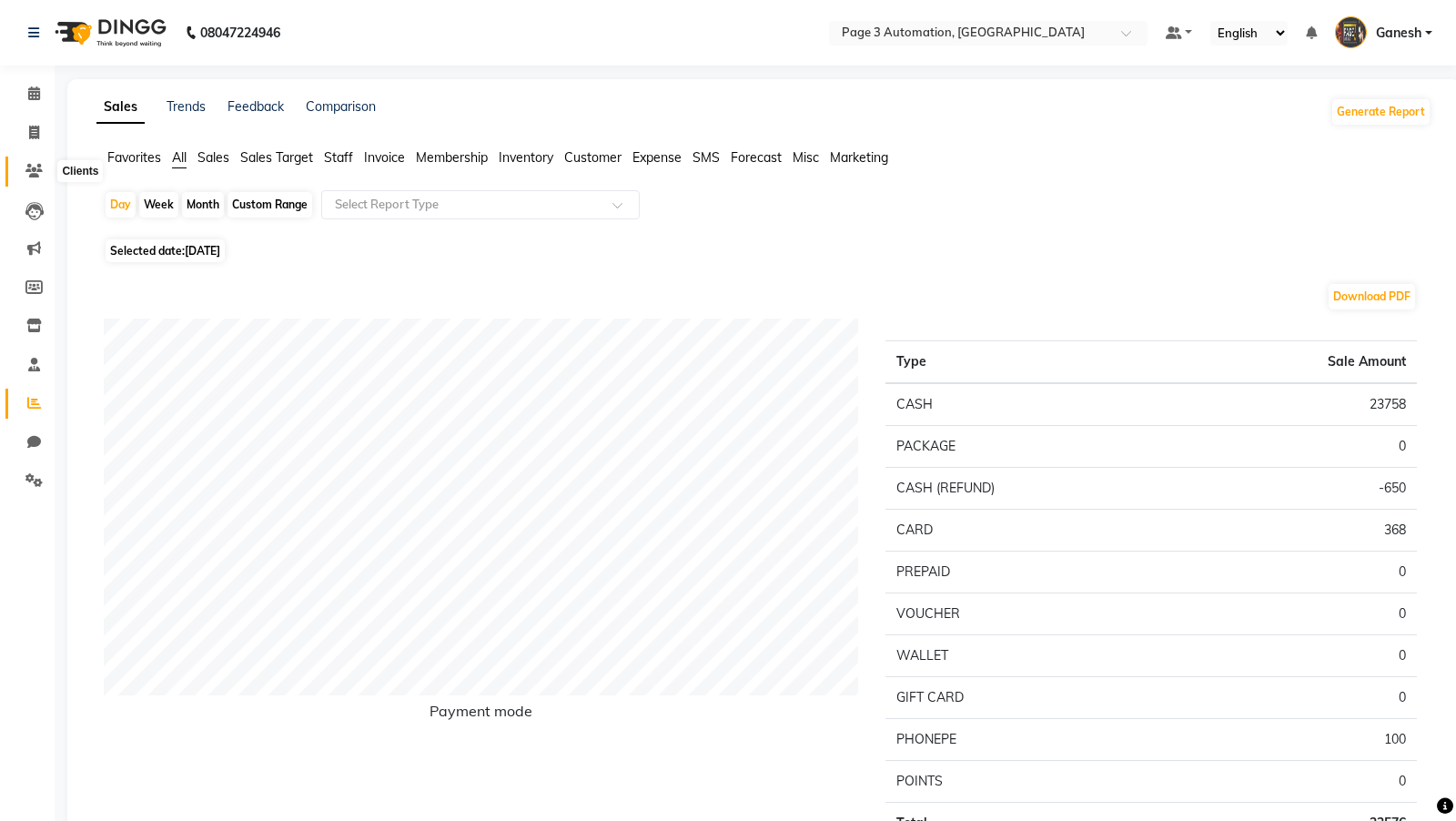
click at [30, 178] on span at bounding box center [34, 171] width 31 height 21
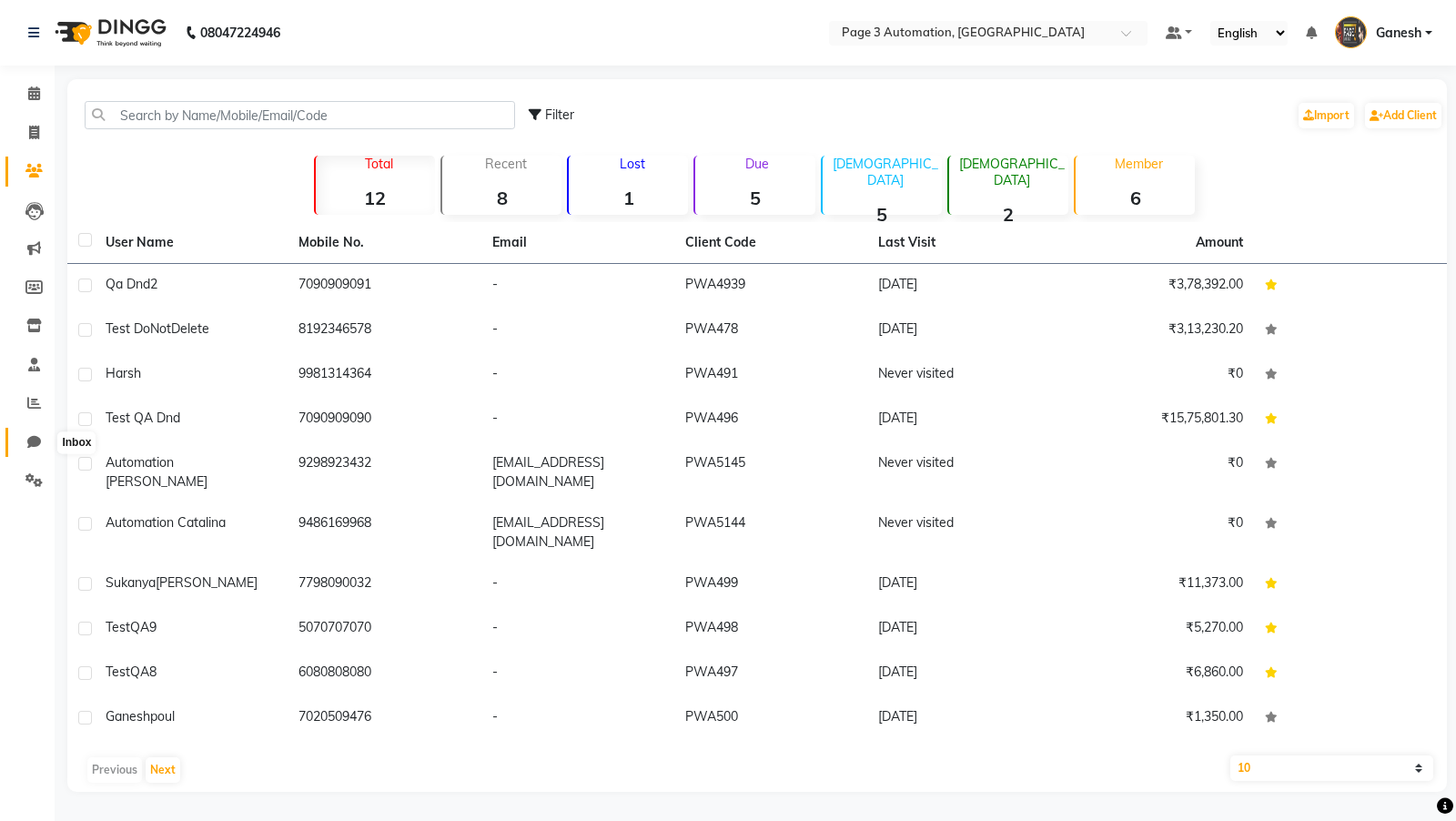
click at [30, 436] on icon at bounding box center [33, 442] width 14 height 14
select select "100"
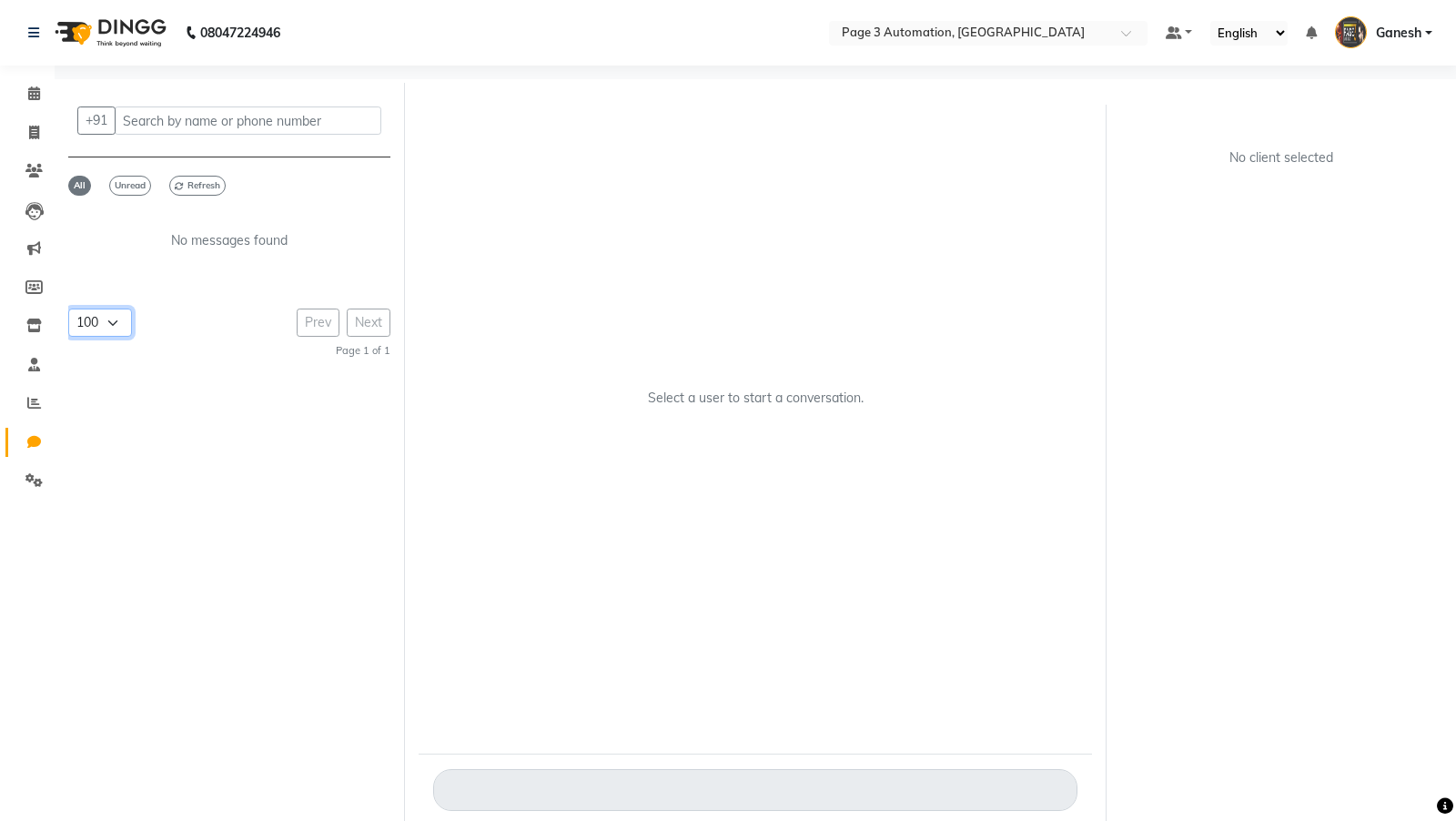
click at [89, 322] on select "50 100 150 200" at bounding box center [100, 322] width 64 height 28
click at [119, 181] on span "Unread" at bounding box center [130, 186] width 42 height 20
click at [35, 330] on icon at bounding box center [33, 325] width 16 height 14
select select
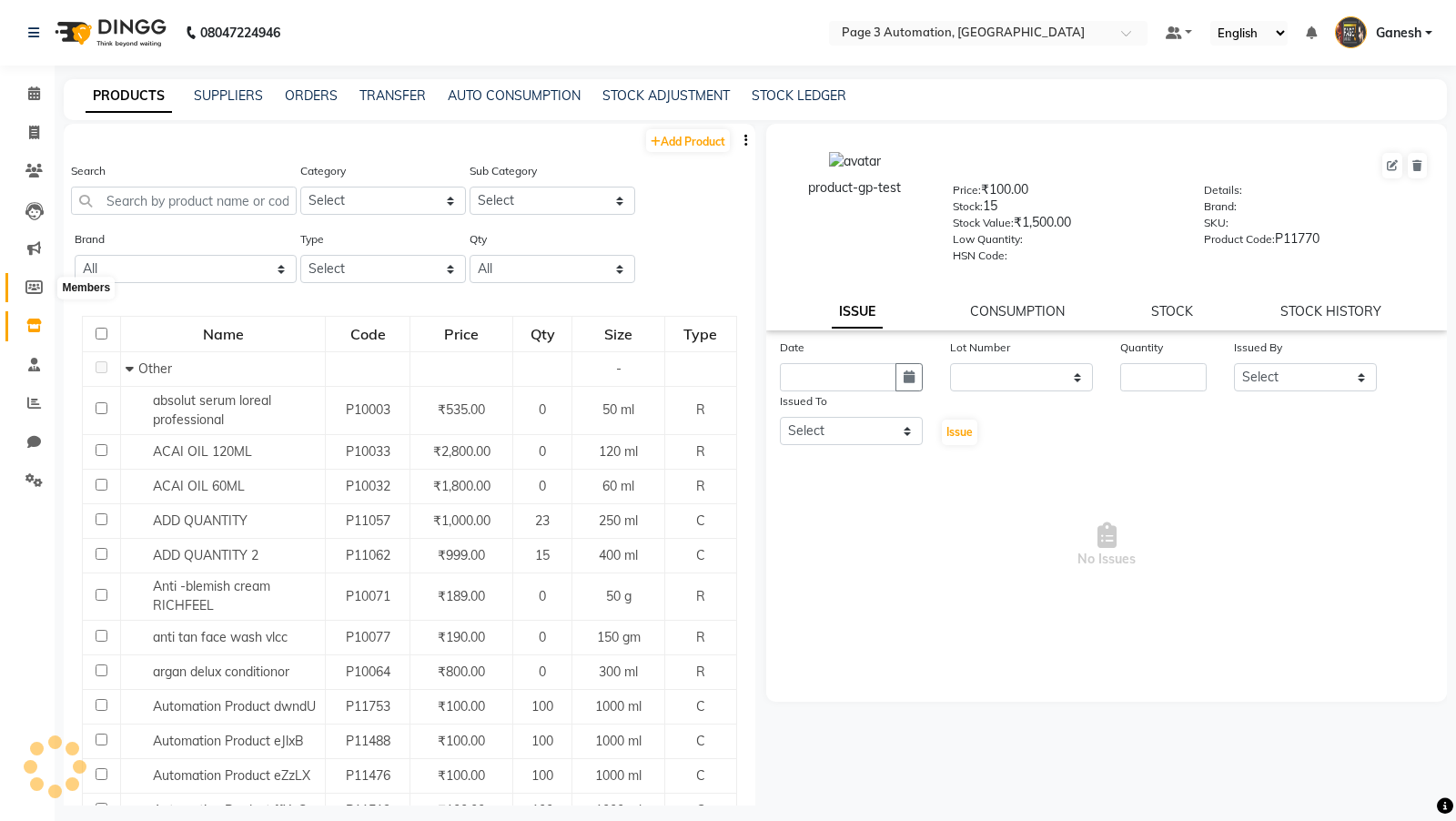
click at [27, 285] on icon at bounding box center [34, 287] width 18 height 14
select select
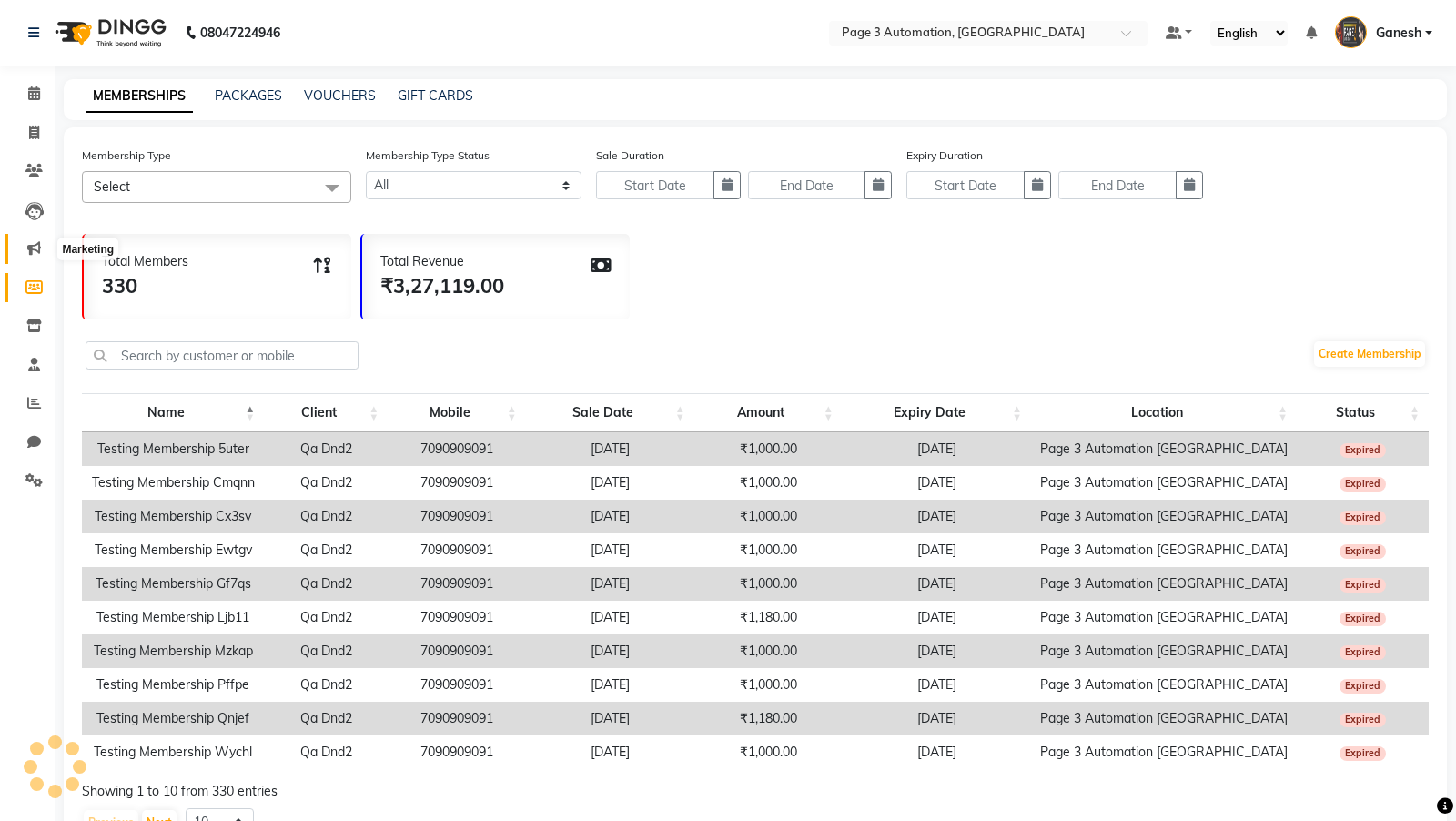
click at [38, 256] on span at bounding box center [34, 248] width 31 height 21
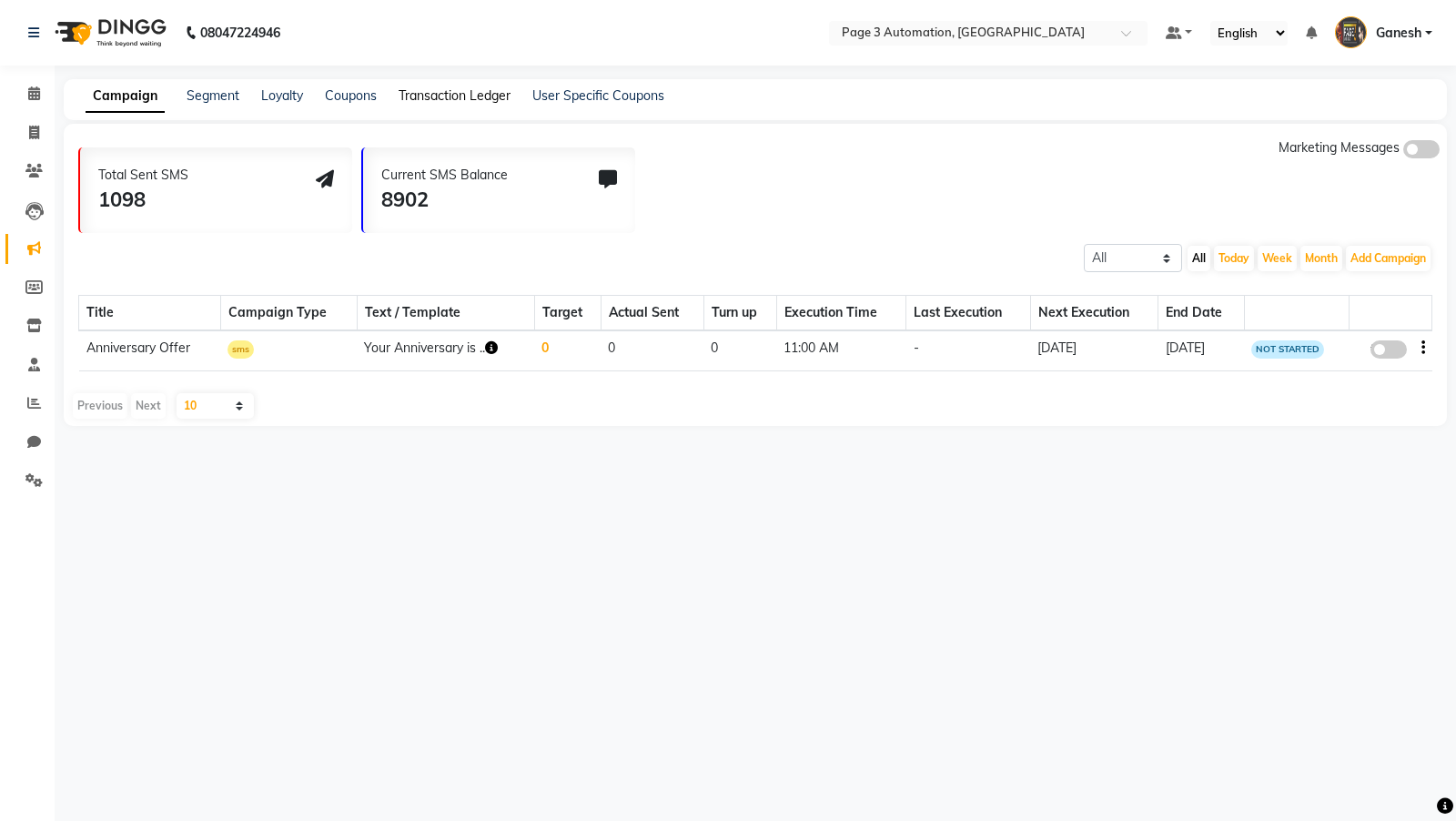
click at [421, 90] on link "Transaction Ledger" at bounding box center [454, 95] width 112 height 17
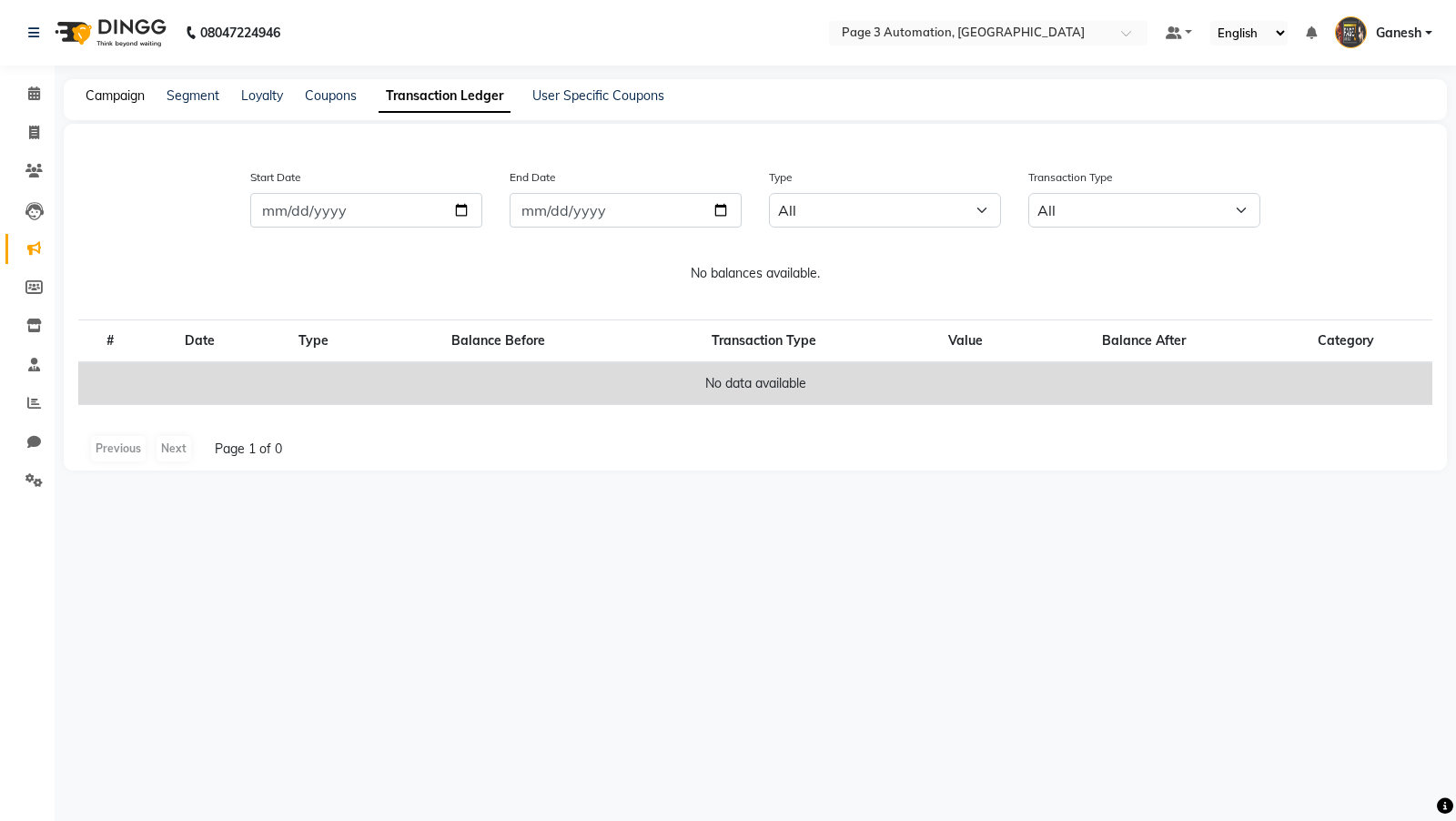
click at [108, 100] on link "Campaign" at bounding box center [115, 95] width 59 height 17
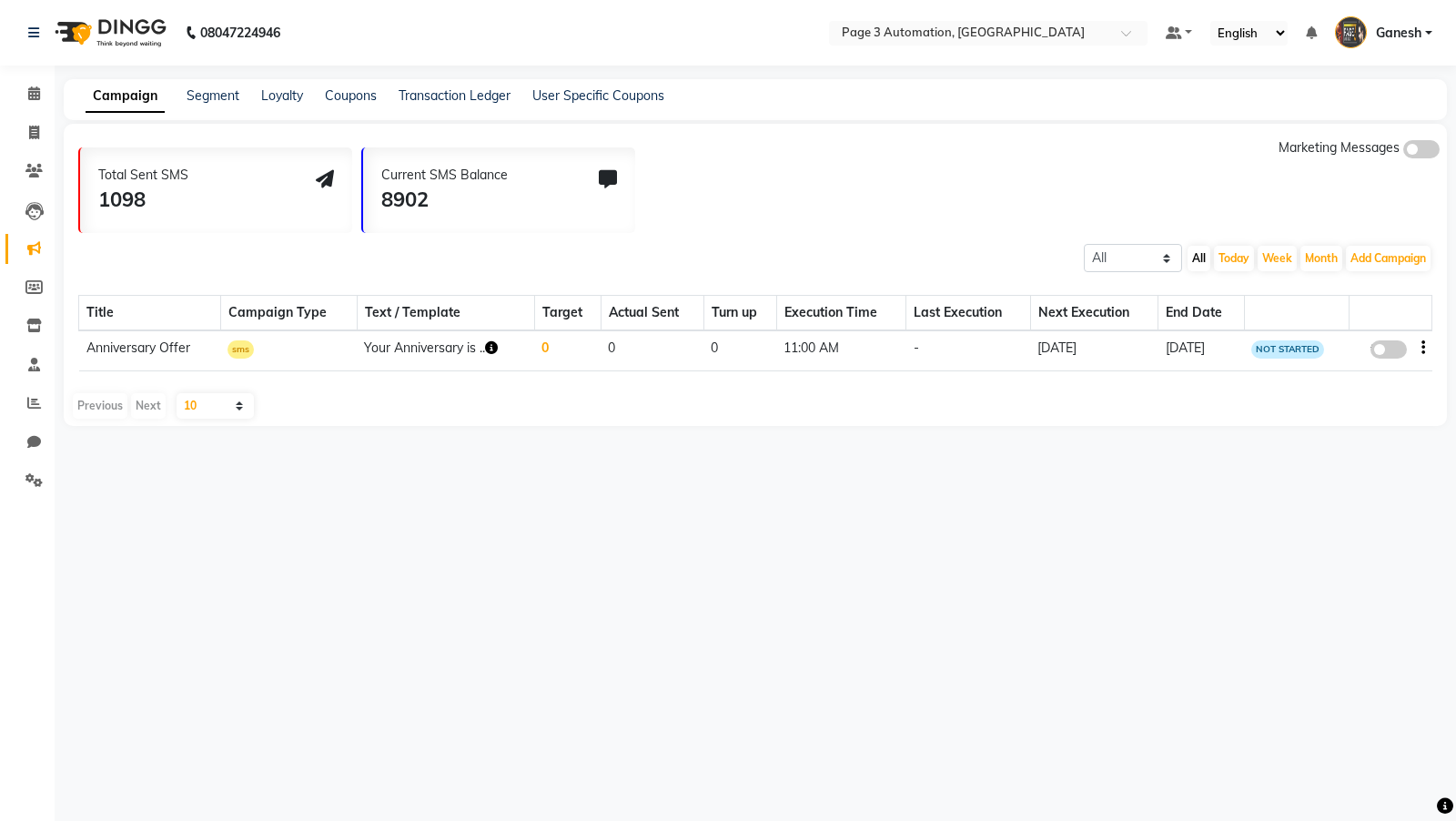
click at [485, 345] on icon "button" at bounding box center [492, 347] width 13 height 13
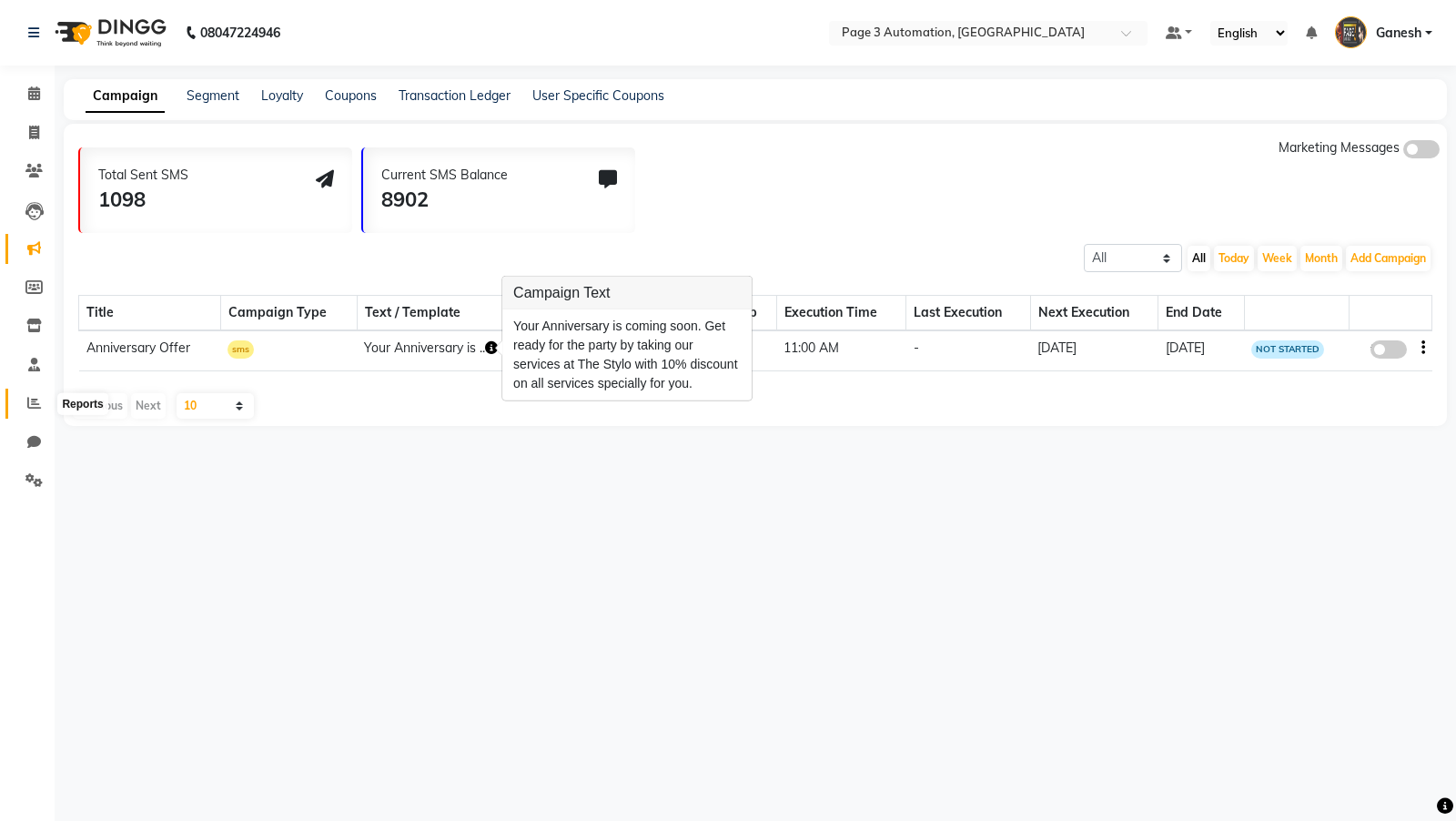
click at [31, 401] on icon at bounding box center [33, 402] width 14 height 14
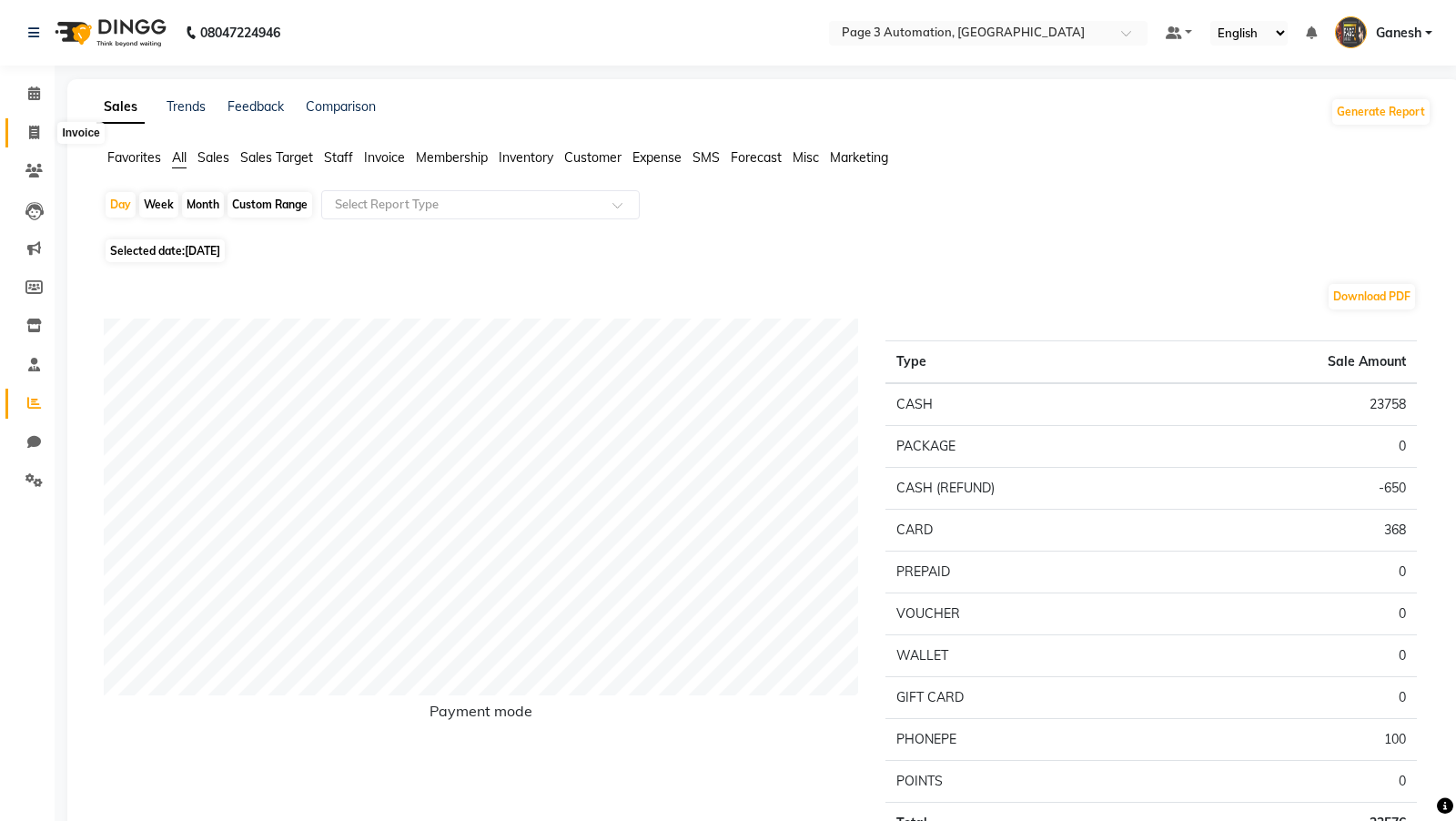
click at [36, 129] on icon at bounding box center [33, 133] width 10 height 14
select select "service"
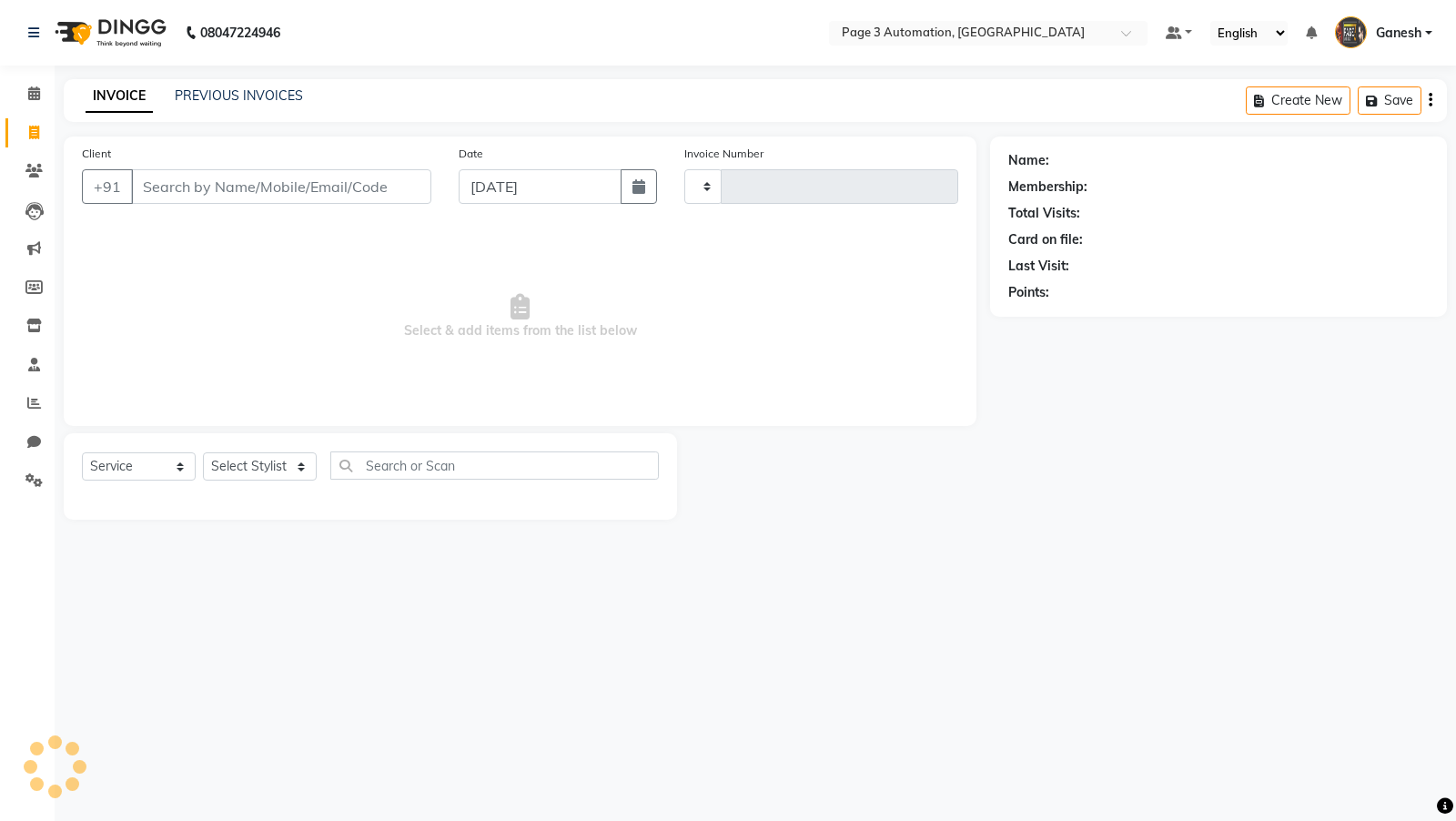
type input "8816"
select select "2774"
click at [262, 96] on link "PREVIOUS INVOICES" at bounding box center [239, 95] width 128 height 17
